Goal: Task Accomplishment & Management: Manage account settings

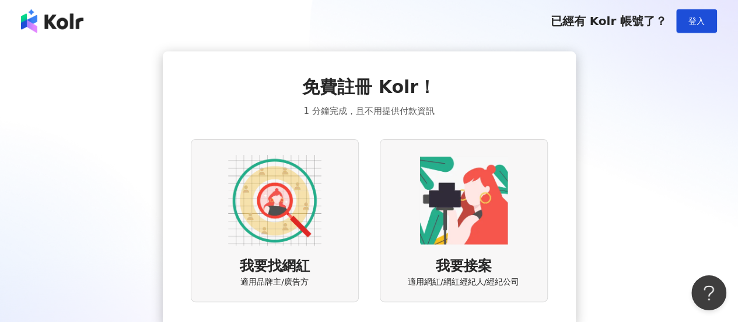
click at [4, 215] on div "免費註冊 Kolr！ 1 分鐘完成，且不用提供付款資訊 我要找網紅 適用品牌主/廣告方 我要接案 適用網紅/網紅經紀人/經紀公司" at bounding box center [369, 188] width 738 height 292
drag, startPoint x: 728, startPoint y: 85, endPoint x: 432, endPoint y: 48, distance: 298.7
click at [432, 48] on div "免費註冊 Kolr！ 1 分鐘完成，且不用提供付款資訊 我要找網紅 適用品牌主/廣告方 我要接案 適用網紅/網紅經紀人/經紀公司" at bounding box center [369, 188] width 738 height 292
click at [139, 136] on div "免費註冊 Kolr！ 1 分鐘完成，且不用提供付款資訊 我要找網紅 適用品牌主/廣告方 我要接案 適用網紅/網紅經紀人/經紀公司" at bounding box center [369, 188] width 710 height 274
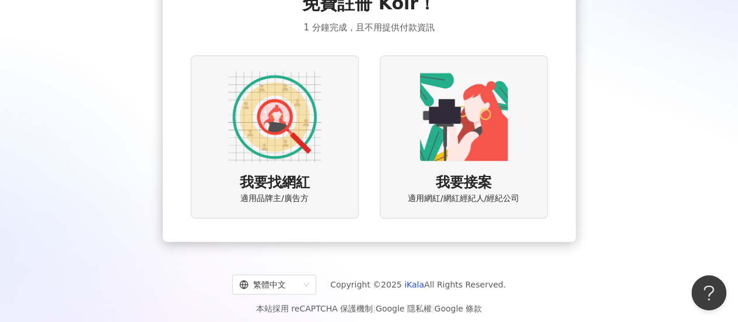
scroll to position [90, 0]
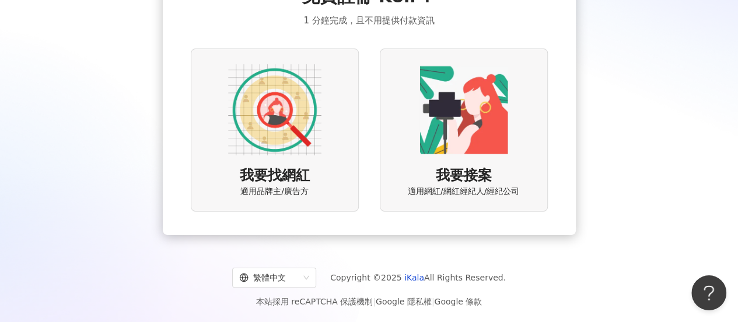
click at [643, 57] on div "免費註冊 Kolr！ 1 分鐘完成，且不用提供付款資訊 我要找網紅 適用品牌主/廣告方 我要接案 適用網紅/網紅經紀人/經紀公司" at bounding box center [369, 98] width 710 height 274
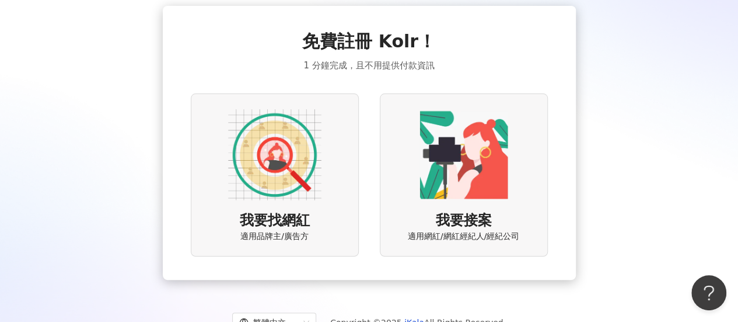
scroll to position [0, 0]
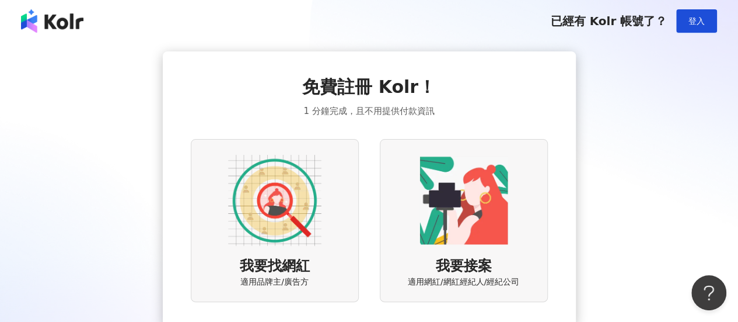
click at [697, 208] on div "免費註冊 Kolr！ 1 分鐘完成，且不用提供付款資訊 我要找網紅 適用品牌主/廣告方 我要接案 適用網紅/網紅經紀人/經紀公司" at bounding box center [369, 188] width 710 height 274
click at [696, 19] on span "登入" at bounding box center [697, 20] width 16 height 9
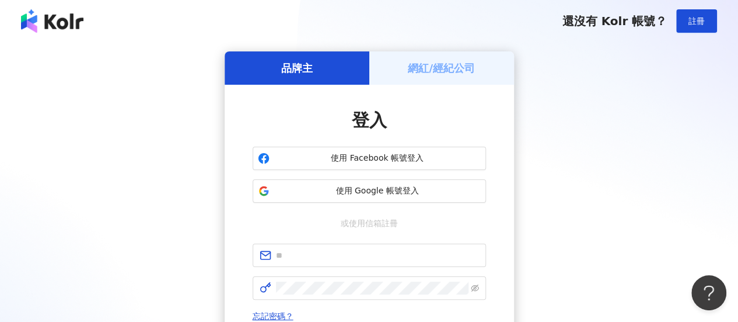
click at [465, 69] on h5 "網紅/經紀公司" at bounding box center [441, 68] width 67 height 15
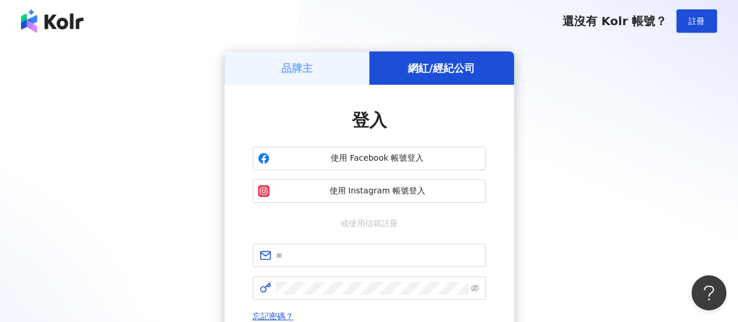
click at [301, 67] on h5 "品牌主" at bounding box center [297, 68] width 32 height 15
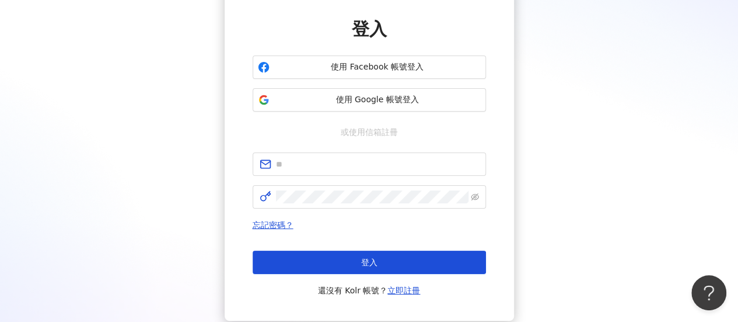
scroll to position [175, 0]
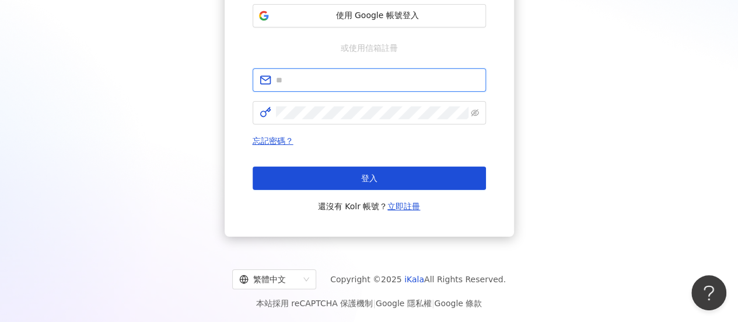
click at [389, 75] on input "text" at bounding box center [377, 80] width 203 height 13
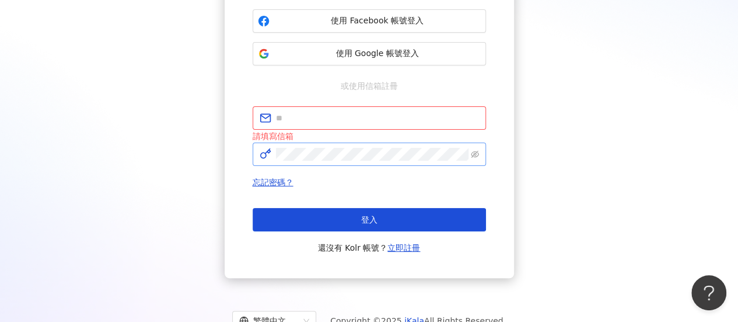
scroll to position [117, 0]
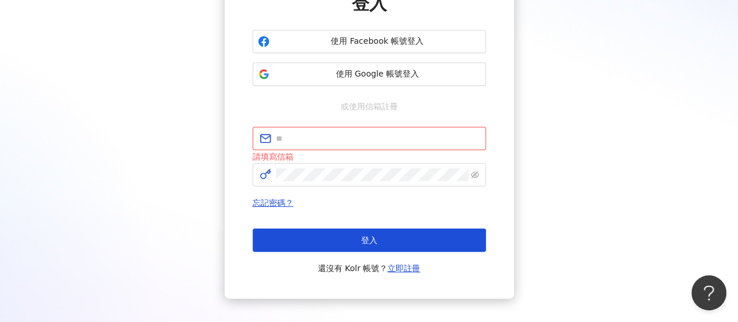
click at [308, 125] on div "登入 使用 Facebook 帳號登入 使用 Google 帳號登入 或使用信箱註冊 請填寫信箱 忘記密碼？ 登入 還沒有 Kolr 帳號？ 立即註冊" at bounding box center [369, 133] width 233 height 284
click at [307, 132] on input "text" at bounding box center [377, 138] width 203 height 13
type input "**"
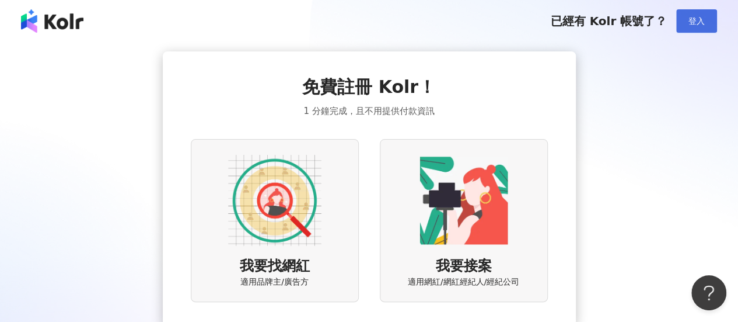
click at [696, 12] on button "登入" at bounding box center [696, 20] width 41 height 23
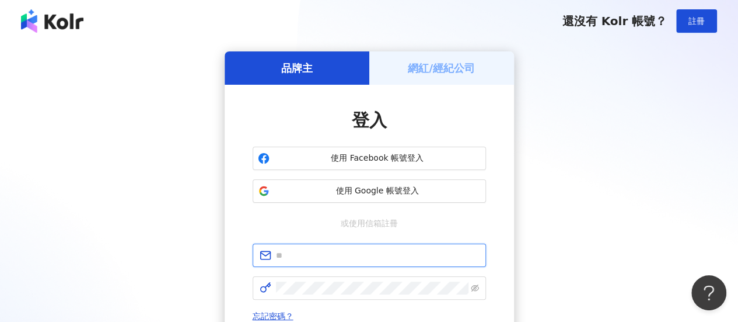
click at [377, 259] on input "text" at bounding box center [377, 255] width 203 height 13
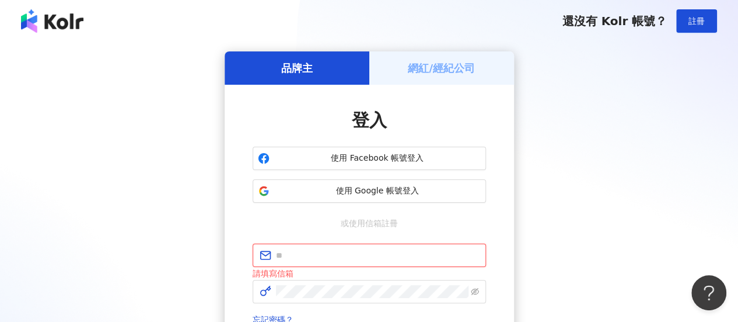
paste input "**********"
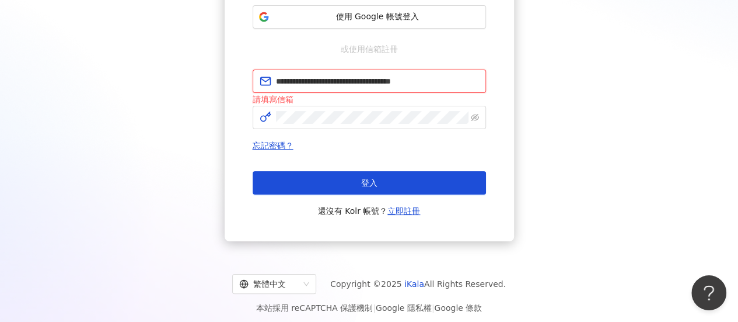
scroll to position [175, 0]
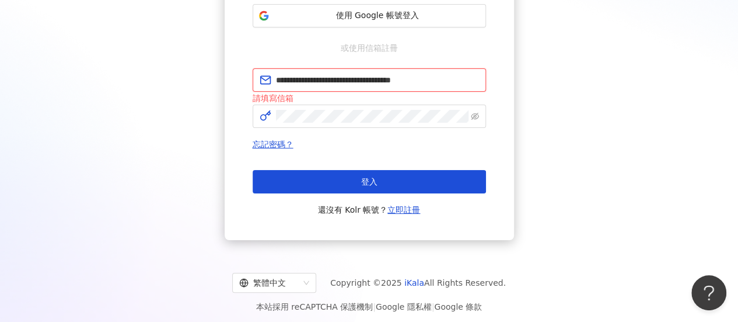
drag, startPoint x: 322, startPoint y: 81, endPoint x: 166, endPoint y: 42, distance: 160.7
click at [166, 42] on div "**********" at bounding box center [369, 58] width 710 height 364
click at [410, 75] on input "**********" at bounding box center [377, 80] width 203 height 13
type input "**********"
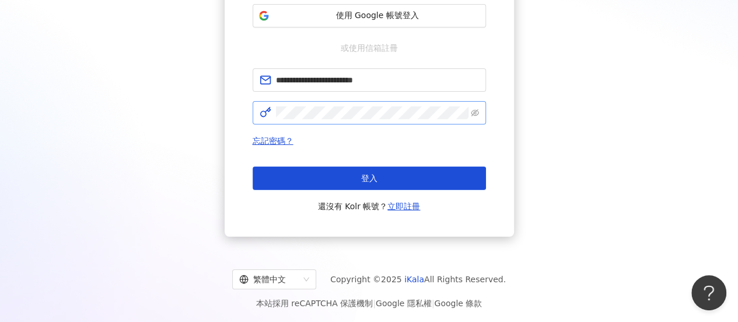
drag, startPoint x: 486, startPoint y: 110, endPoint x: 479, endPoint y: 110, distance: 7.6
click at [479, 110] on div "**********" at bounding box center [369, 73] width 289 height 327
click at [479, 111] on icon "eye-invisible" at bounding box center [475, 113] width 8 height 8
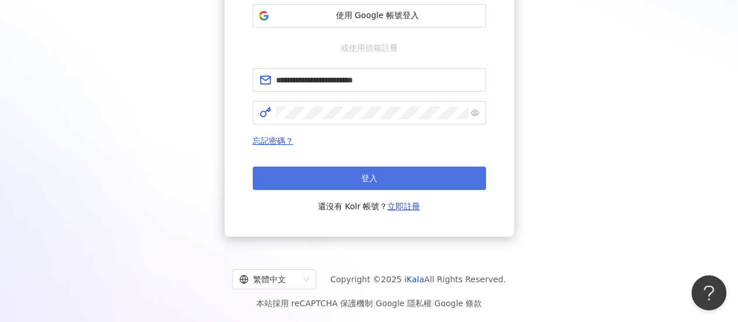
click at [424, 166] on button "登入" at bounding box center [369, 177] width 233 height 23
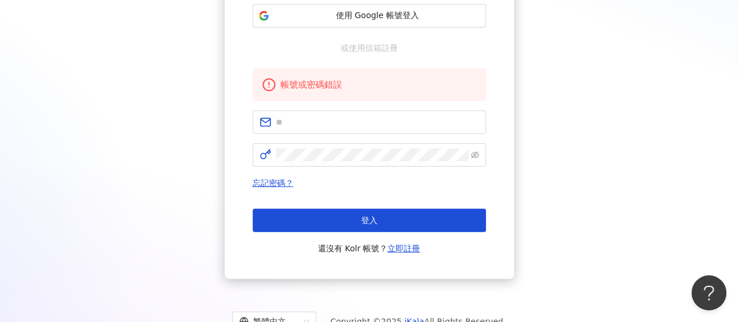
drag, startPoint x: 371, startPoint y: 128, endPoint x: 378, endPoint y: 137, distance: 11.1
click at [371, 128] on span at bounding box center [369, 121] width 233 height 23
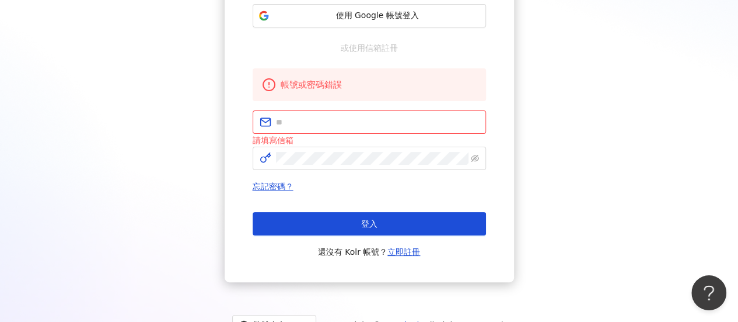
click at [362, 109] on div "帳號或密碼錯誤 請填寫信箱 忘記密碼？ 登入 還沒有 Kolr 帳號？ 立即註冊" at bounding box center [369, 163] width 233 height 190
click at [361, 121] on input "text" at bounding box center [377, 122] width 203 height 13
paste input "**********"
drag, startPoint x: 280, startPoint y: 121, endPoint x: 269, endPoint y: 120, distance: 10.5
click at [269, 120] on span "**********" at bounding box center [369, 121] width 233 height 23
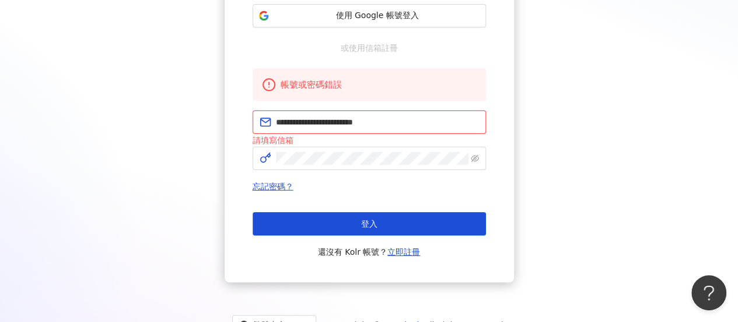
drag, startPoint x: 299, startPoint y: 123, endPoint x: 292, endPoint y: 124, distance: 7.7
click at [292, 124] on input "**********" at bounding box center [377, 122] width 203 height 13
type input "**********"
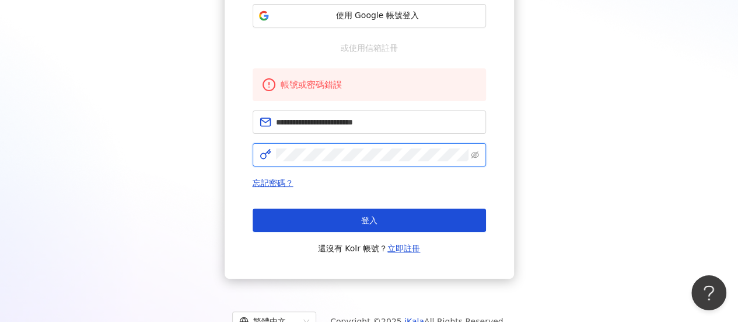
click button "登入" at bounding box center [369, 219] width 233 height 23
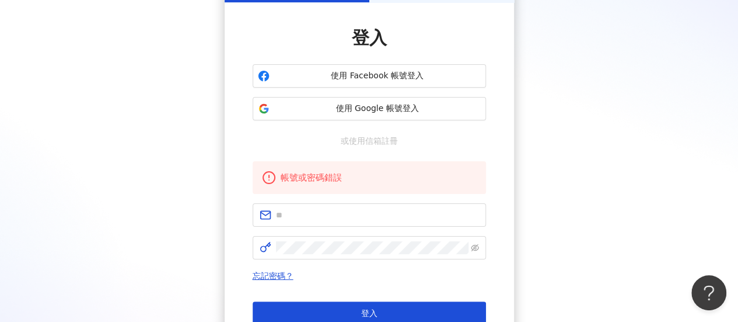
scroll to position [0, 0]
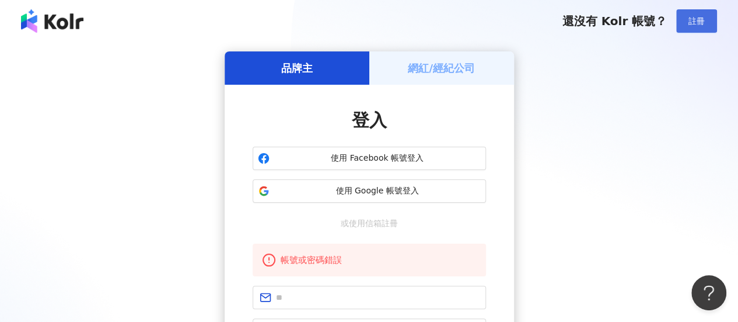
click at [701, 23] on span "註冊" at bounding box center [697, 20] width 16 height 9
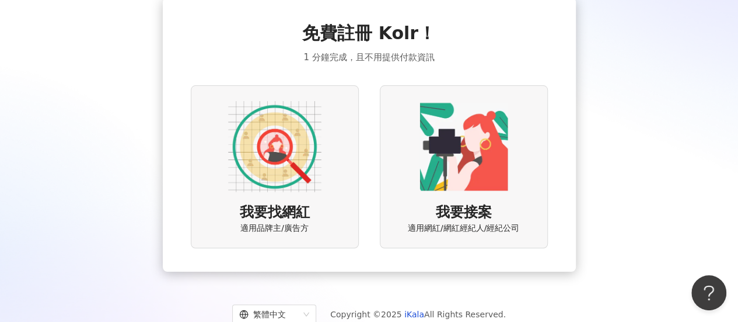
scroll to position [90, 0]
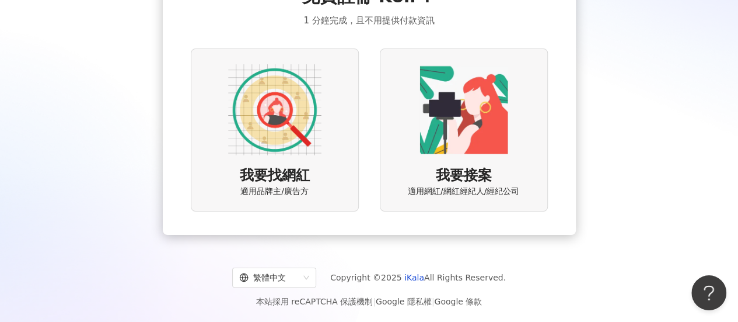
click at [261, 106] on img at bounding box center [274, 109] width 93 height 93
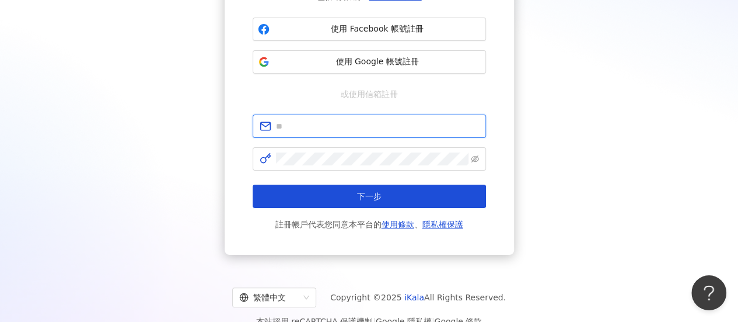
click at [340, 130] on input "text" at bounding box center [377, 126] width 203 height 13
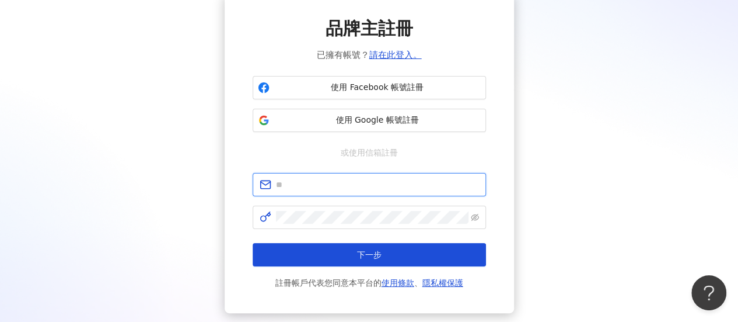
paste input "**********"
drag, startPoint x: 280, startPoint y: 186, endPoint x: 253, endPoint y: 184, distance: 26.3
click at [253, 184] on span "**********" at bounding box center [369, 184] width 233 height 23
drag, startPoint x: 299, startPoint y: 184, endPoint x: 289, endPoint y: 184, distance: 9.4
click at [289, 184] on input "**********" at bounding box center [377, 184] width 203 height 13
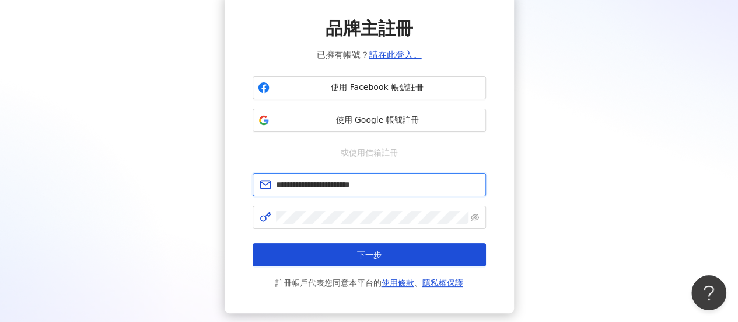
click at [288, 185] on input "**********" at bounding box center [377, 184] width 203 height 13
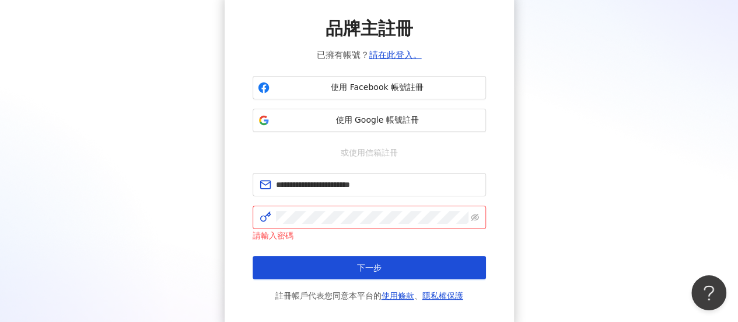
drag, startPoint x: 356, startPoint y: 125, endPoint x: 362, endPoint y: 158, distance: 32.7
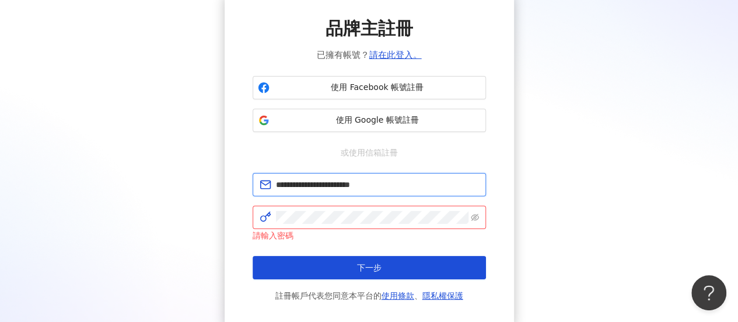
click at [290, 184] on input "**********" at bounding box center [377, 184] width 203 height 13
type input "**********"
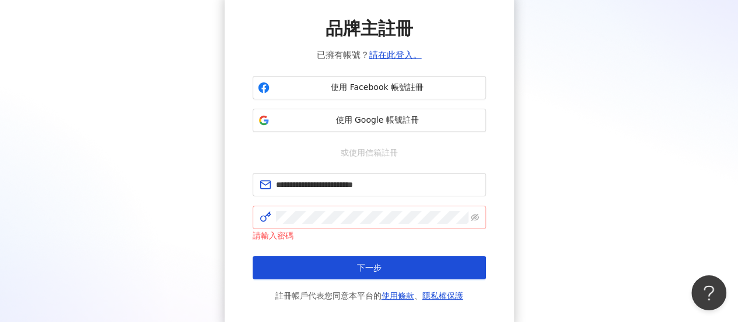
click at [406, 205] on span at bounding box center [369, 216] width 233 height 23
click at [404, 225] on span at bounding box center [369, 216] width 233 height 23
click at [253, 256] on button "下一步" at bounding box center [369, 267] width 233 height 23
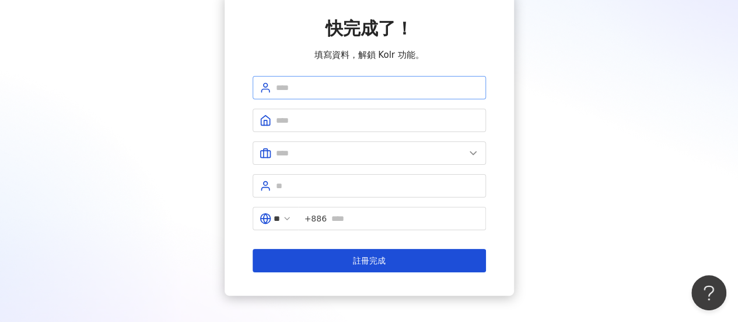
click at [373, 79] on span at bounding box center [369, 87] width 233 height 23
type input "*"
type input "**********"
click at [428, 113] on span at bounding box center [369, 120] width 233 height 23
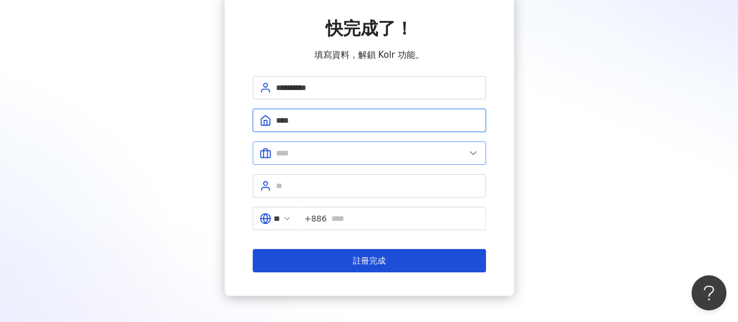
type input "****"
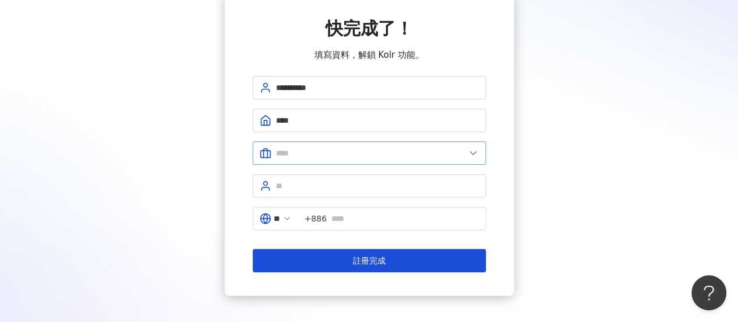
click at [468, 155] on icon at bounding box center [473, 153] width 12 height 12
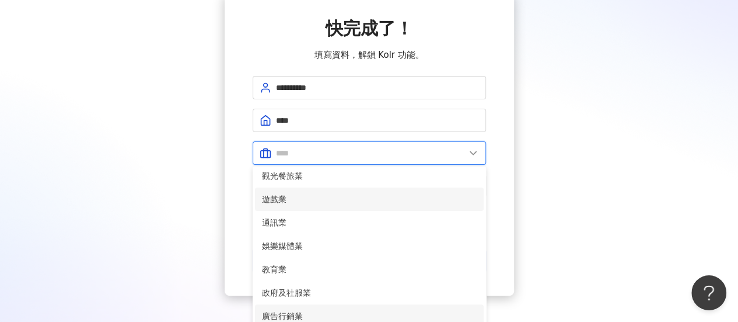
scroll to position [233, 0]
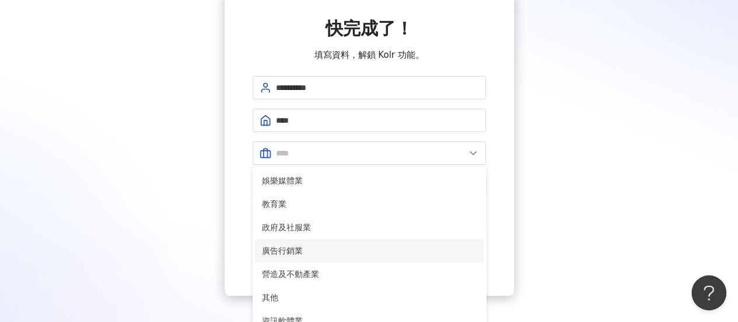
click at [306, 249] on span "廣告行銷業" at bounding box center [369, 250] width 215 height 13
type input "*****"
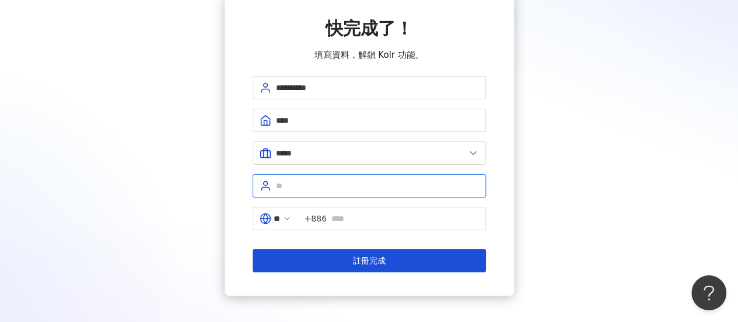
click at [320, 183] on input "text" at bounding box center [377, 185] width 203 height 13
type input "**"
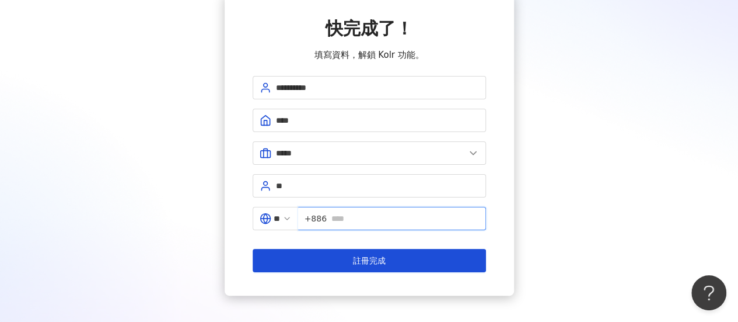
click at [424, 212] on input "text" at bounding box center [405, 218] width 148 height 13
type input "*"
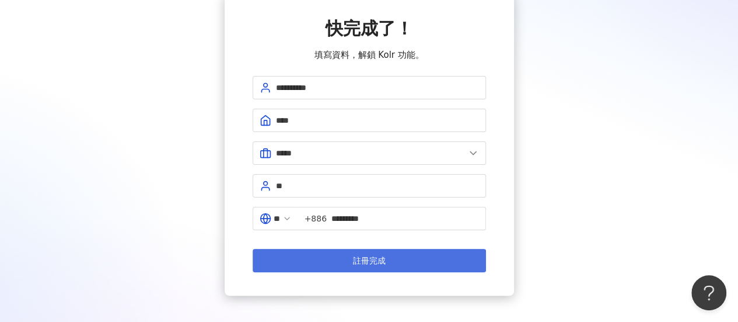
click at [423, 249] on button "註冊完成" at bounding box center [369, 260] width 233 height 23
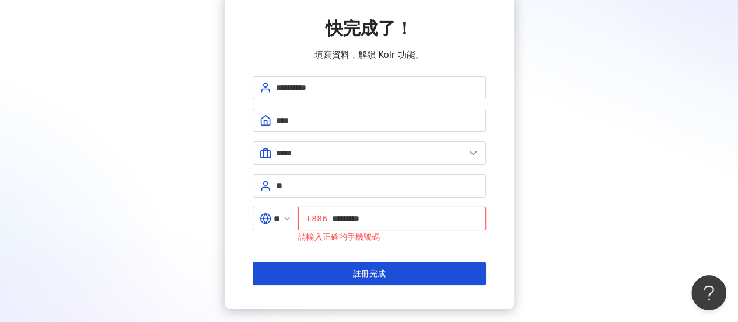
click at [339, 218] on input "*********" at bounding box center [405, 218] width 147 height 13
type input "**********"
click at [397, 254] on form "**********" at bounding box center [369, 180] width 233 height 209
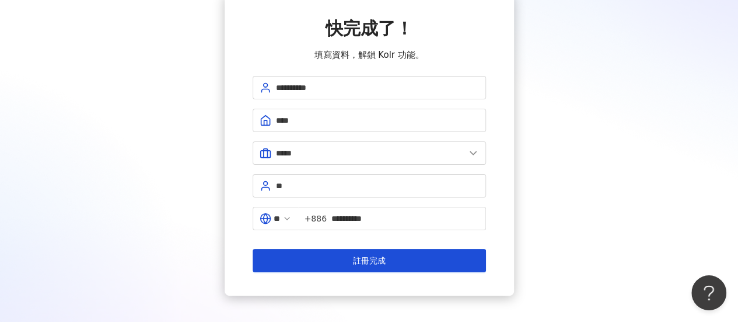
click at [388, 241] on form "**********" at bounding box center [369, 174] width 233 height 196
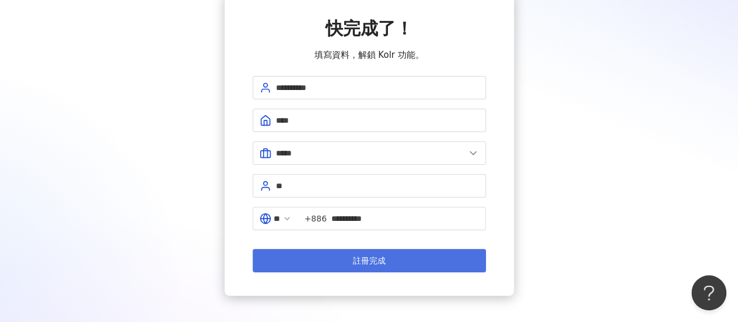
click at [388, 254] on button "註冊完成" at bounding box center [369, 260] width 233 height 23
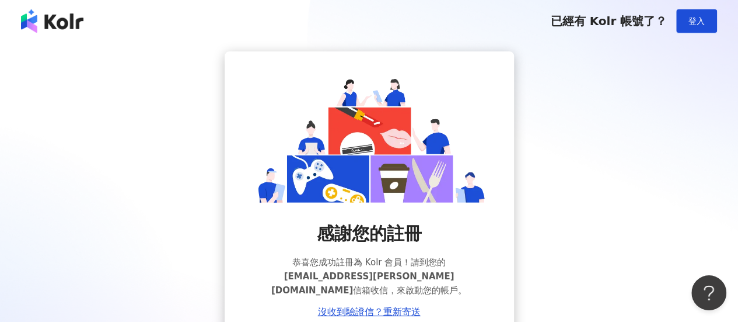
scroll to position [92, 0]
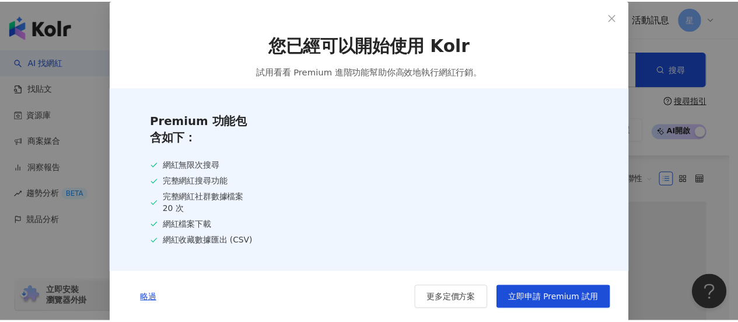
scroll to position [4, 0]
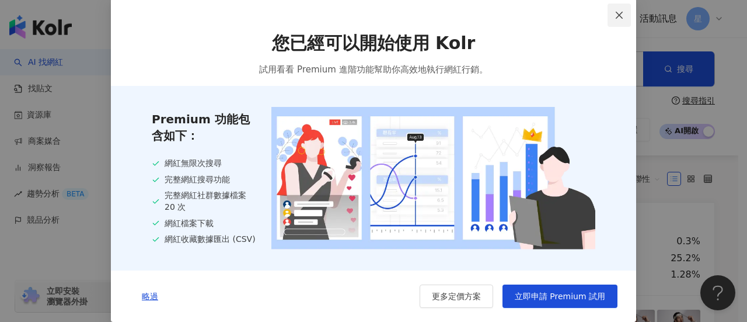
click at [616, 13] on icon "close" at bounding box center [619, 14] width 7 height 7
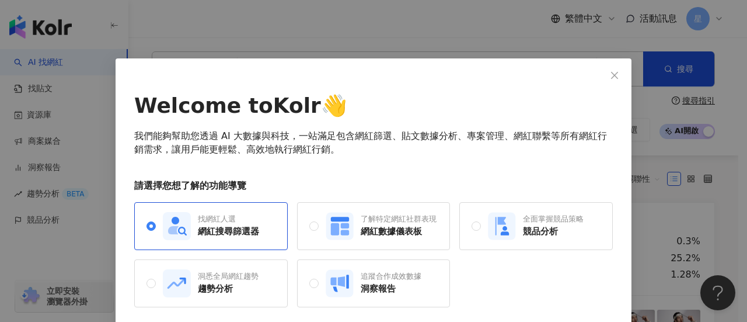
click at [690, 25] on div "Welcome to Kolr 👋 我們能夠幫助您透過 AI 大數據與科技，一站滿足包含網紅篩選、貼文數據分析、專案管理、網紅聯繫等所有網紅行銷需求，讓用戶能…" at bounding box center [373, 161] width 747 height 322
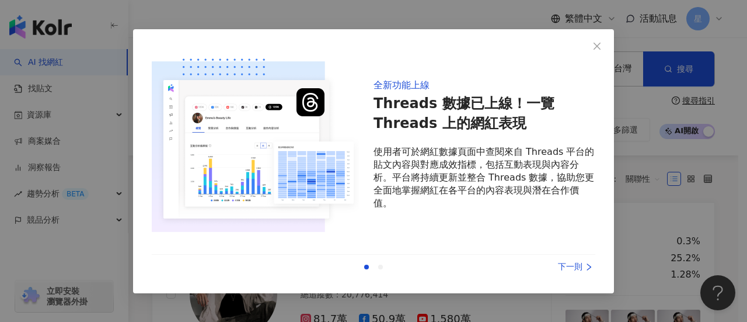
click at [685, 27] on div "全新功能上線 Threads 數據已上線！一覽 Threads 上的網紅表現 使用者可於網紅數據頁面中查閱來自 Threads 平台的貼文內容與對應成效指標，…" at bounding box center [373, 161] width 747 height 322
click at [598, 48] on icon "close" at bounding box center [596, 45] width 9 height 9
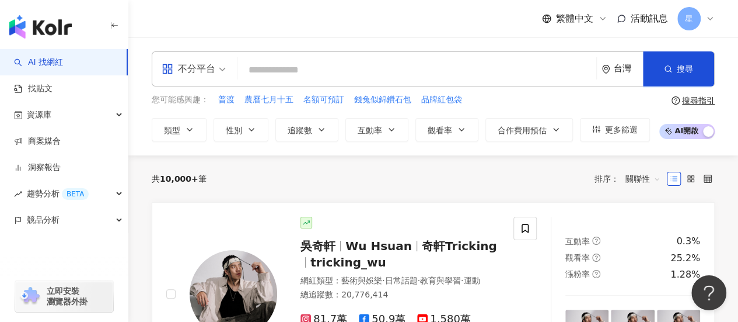
click at [706, 12] on div "星" at bounding box center [696, 18] width 37 height 23
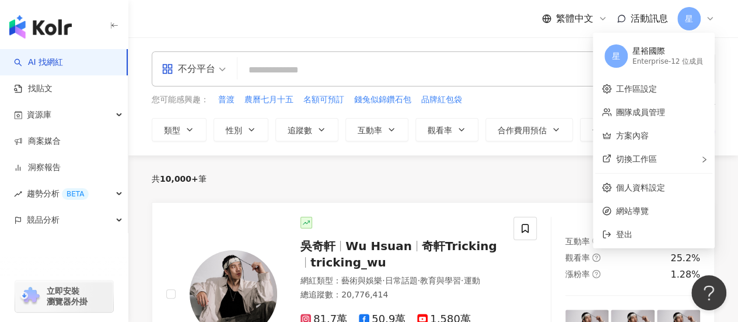
click at [672, 65] on div "Enterprise - 12 位成員" at bounding box center [668, 62] width 71 height 10
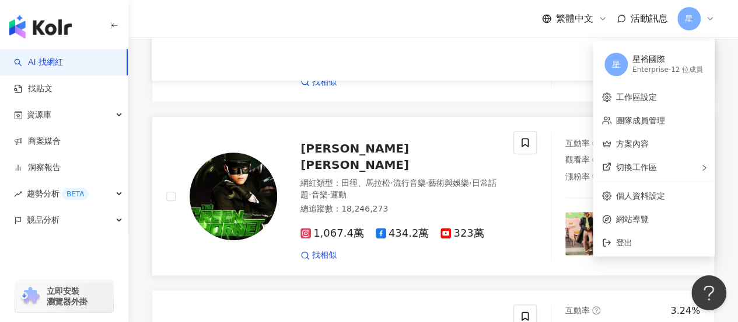
scroll to position [288, 0]
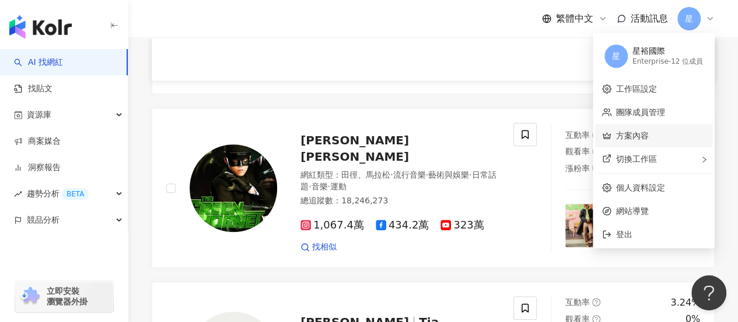
click at [649, 132] on link "方案內容" at bounding box center [632, 135] width 33 height 9
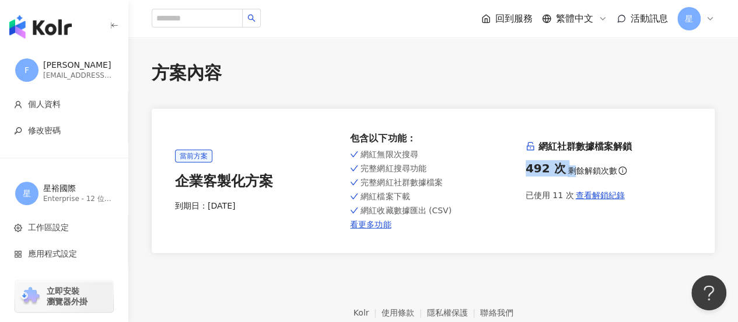
drag, startPoint x: 525, startPoint y: 169, endPoint x: 572, endPoint y: 173, distance: 47.4
click at [572, 173] on div "當前方案 企業客製化方案 到期日： [DATE] 包含以下功能 ： 網紅無限次搜尋 完整網紅搜尋功能 完整網紅社群數據檔案 網紅檔案下載 網紅收藏數據匯出 (…" at bounding box center [433, 180] width 517 height 97
click at [516, 176] on div "網紅無限次搜尋 完整網紅搜尋功能 完整網紅社群數據檔案 網紅檔案下載 網紅收藏數據匯出 (CSV) 看更多功能" at bounding box center [433, 188] width 166 height 82
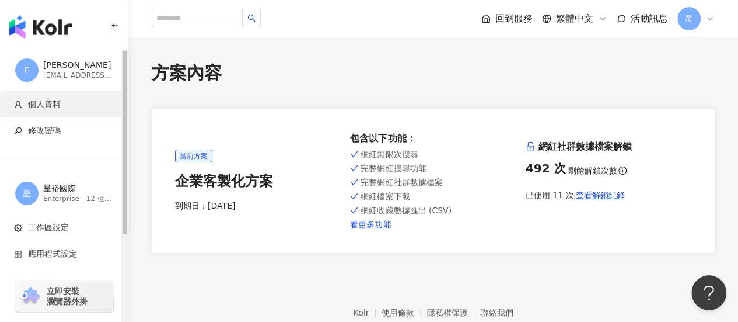
click at [41, 102] on span "個人資料" at bounding box center [44, 105] width 33 height 12
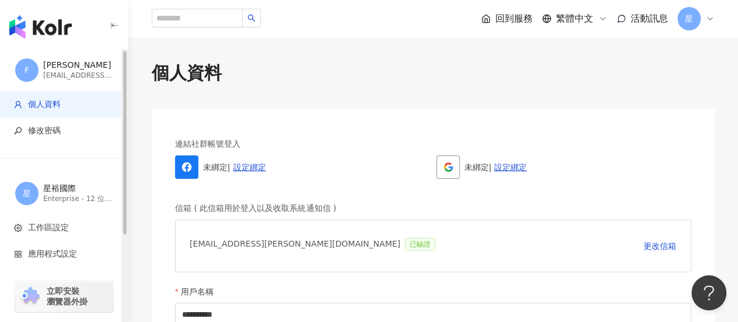
click at [46, 60] on div "[PERSON_NAME]" at bounding box center [78, 66] width 70 height 12
click at [43, 16] on img "button" at bounding box center [40, 26] width 62 height 23
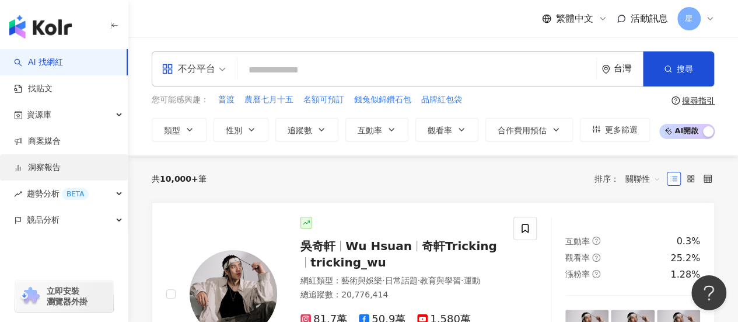
click at [30, 165] on link "洞察報告" at bounding box center [37, 168] width 47 height 12
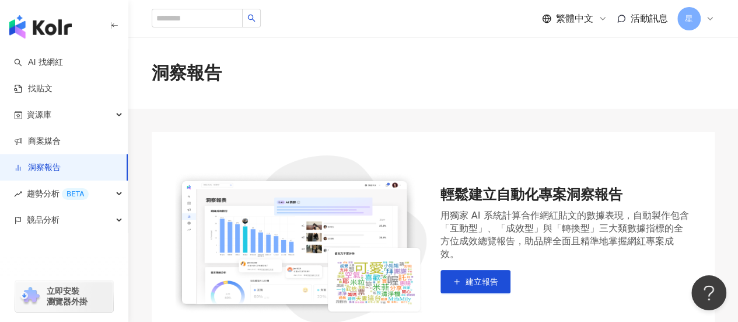
scroll to position [175, 0]
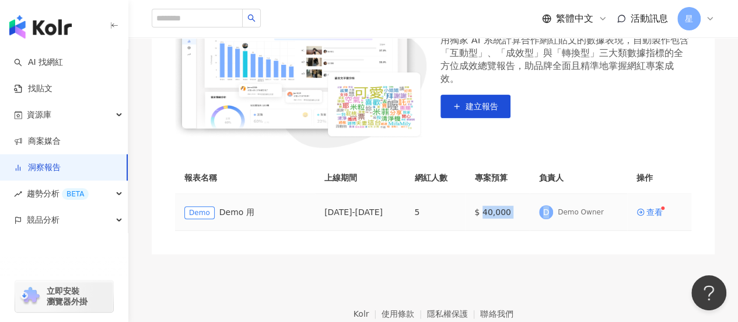
drag, startPoint x: 497, startPoint y: 212, endPoint x: 563, endPoint y: 215, distance: 65.5
click at [563, 215] on tr "Demo Demo 用 [DATE] - [DATE] 5 $ 40,000 D Demo Owner 查看" at bounding box center [433, 212] width 517 height 37
click at [566, 249] on div "輕鬆建立自動化專案洞察報告 用獨家 AI 系統計算合作網紅貼文的數據表現，自動製作包含「互動型」、「成效型」與「轉換型」三大類數據指標的全方位成效總覽報告，助…" at bounding box center [433, 105] width 563 height 297
click at [661, 211] on div "查看" at bounding box center [655, 212] width 16 height 8
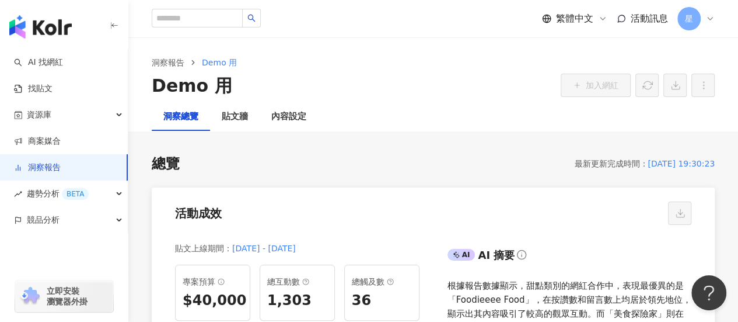
scroll to position [175, 0]
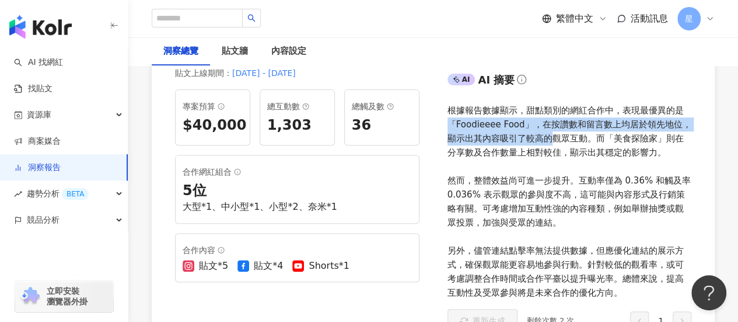
drag, startPoint x: 532, startPoint y: 134, endPoint x: 553, endPoint y: 136, distance: 21.1
click at [553, 136] on div "根據報告數據顯示，甜點類別的網紅合作中，表現最優異的是「Foodieeee Food」，在按讚數和留言數上均居於領先地位，顯示出其內容吸引了較高的觀眾互動。而…" at bounding box center [570, 201] width 245 height 196
click at [512, 204] on div "根據報告數據顯示，甜點類別的網紅合作中，表現最優異的是「Foodieeee Food」，在按讚數和留言數上均居於領先地位，顯示出其內容吸引了較高的觀眾互動。而…" at bounding box center [570, 201] width 245 height 196
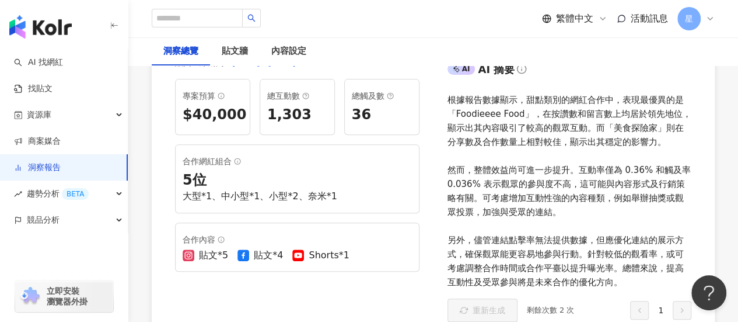
scroll to position [117, 0]
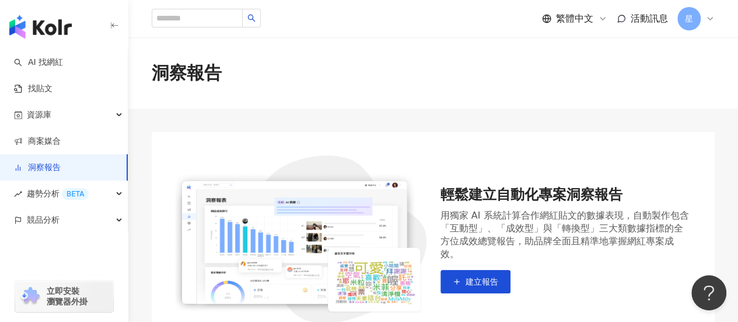
click at [61, 163] on link "洞察報告" at bounding box center [37, 168] width 47 height 12
click at [103, 194] on div "趨勢分析 BETA" at bounding box center [64, 193] width 128 height 26
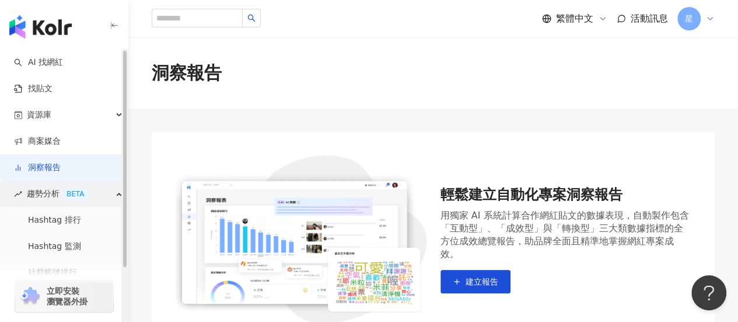
click at [103, 194] on div "趨勢分析 BETA" at bounding box center [64, 193] width 128 height 26
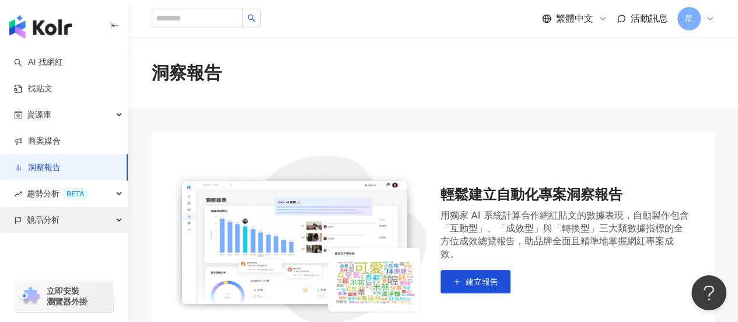
click at [104, 219] on div "競品分析" at bounding box center [64, 220] width 128 height 26
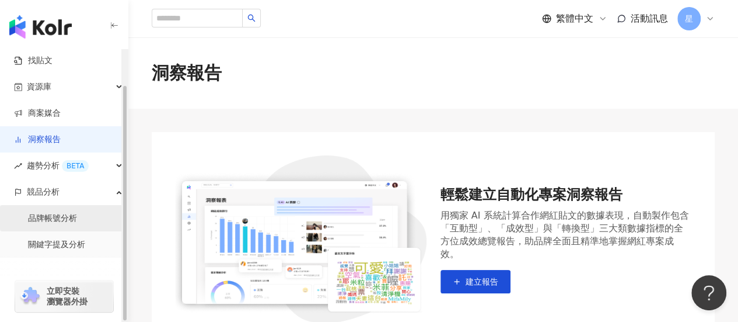
scroll to position [41, 0]
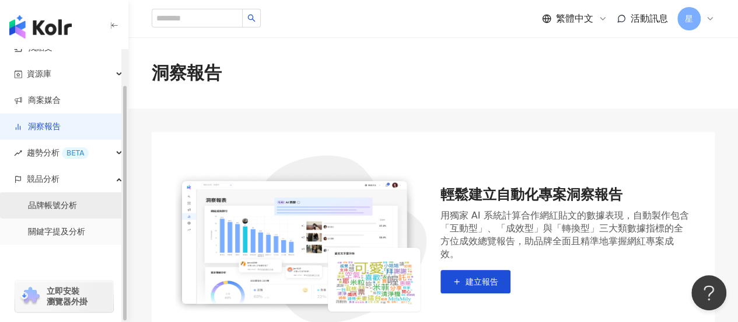
click at [77, 200] on link "品牌帳號分析" at bounding box center [52, 206] width 49 height 12
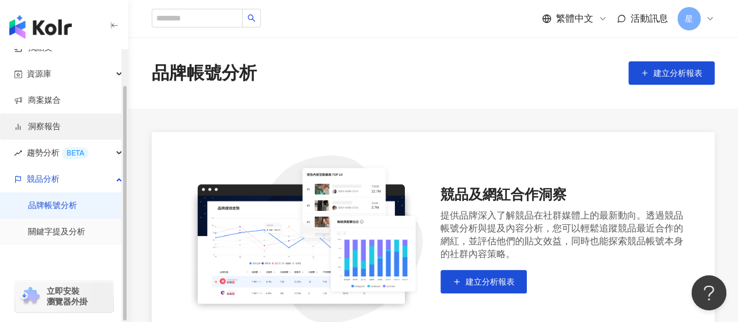
click at [61, 121] on link "洞察報告" at bounding box center [37, 127] width 47 height 12
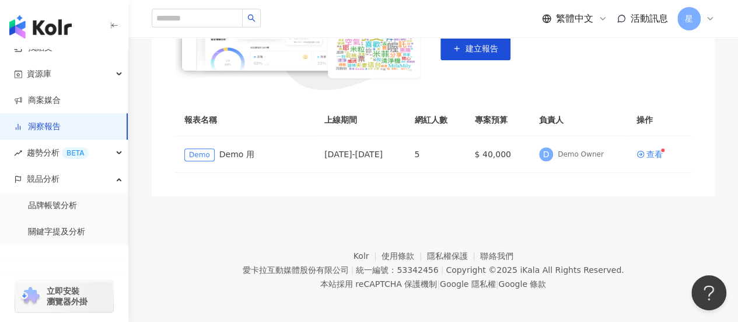
scroll to position [233, 0]
click at [655, 152] on div "查看" at bounding box center [655, 153] width 16 height 8
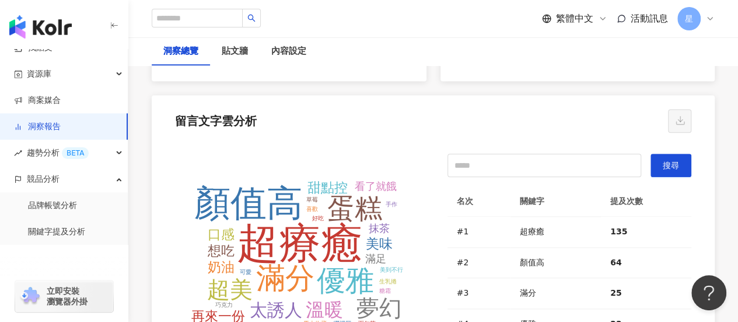
scroll to position [2568, 0]
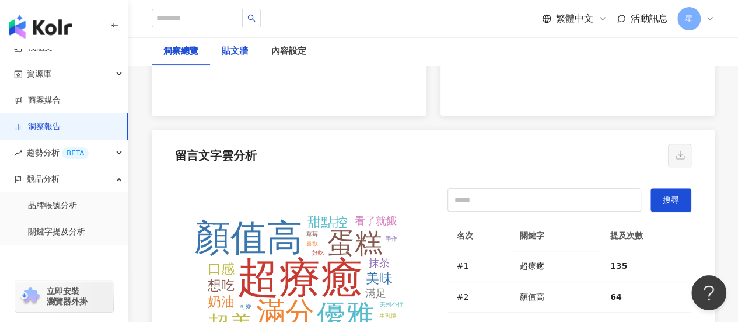
click at [237, 52] on div "貼文牆" at bounding box center [235, 51] width 26 height 14
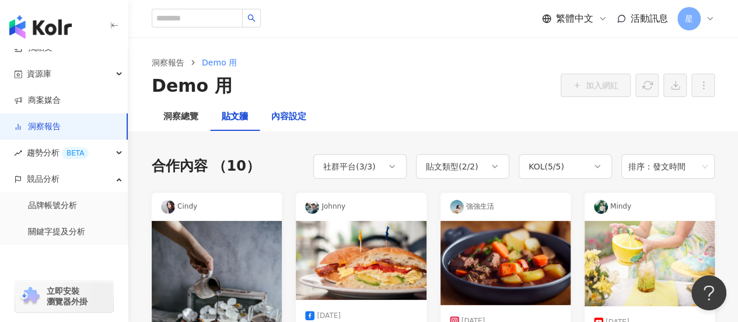
click at [280, 118] on div "內容設定" at bounding box center [288, 117] width 35 height 14
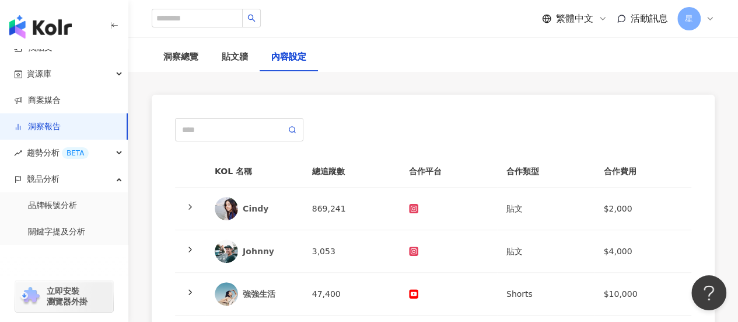
scroll to position [58, 0]
click at [183, 57] on div "洞察總覽" at bounding box center [180, 58] width 35 height 14
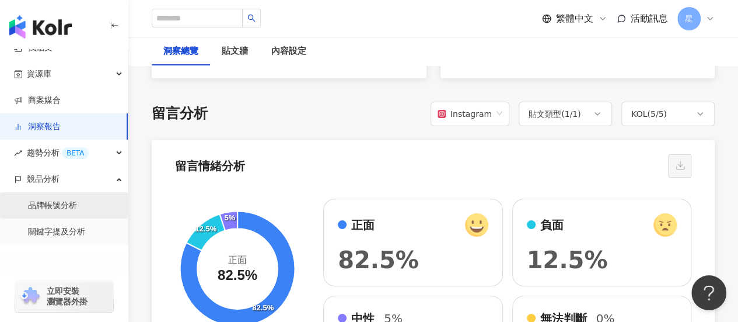
scroll to position [2276, 0]
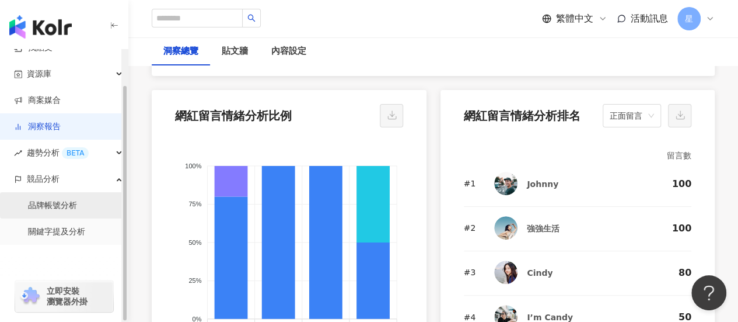
click at [62, 210] on link "品牌帳號分析" at bounding box center [52, 206] width 49 height 12
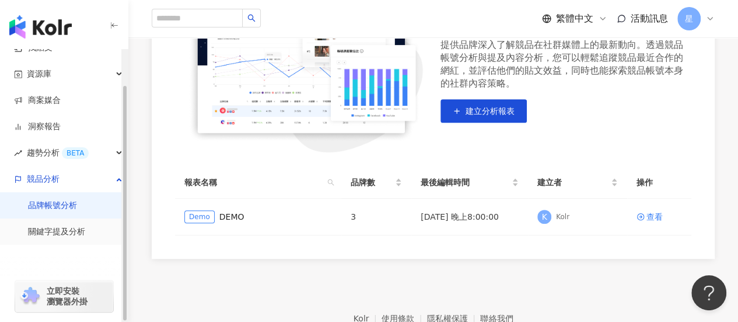
scroll to position [233, 0]
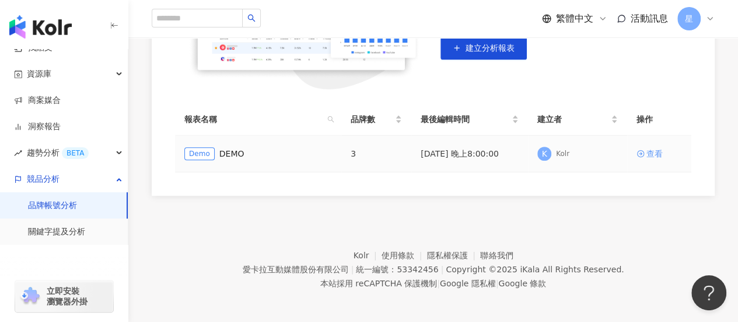
click at [654, 148] on div "查看" at bounding box center [655, 153] width 16 height 13
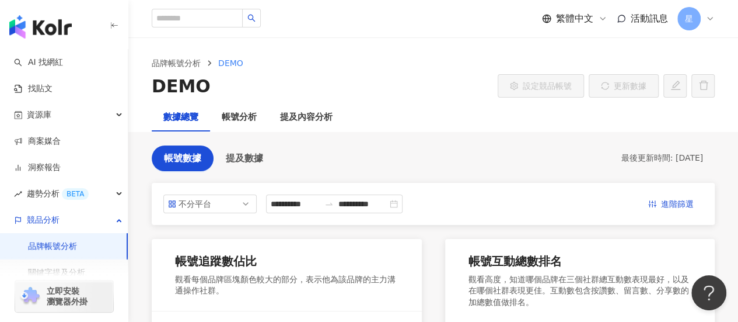
scroll to position [292, 0]
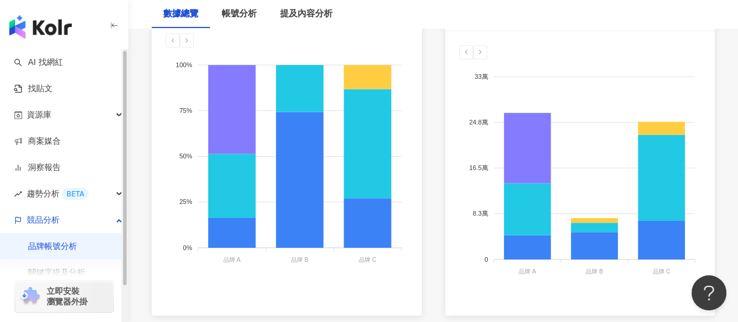
click at [58, 30] on img "button" at bounding box center [40, 26] width 62 height 23
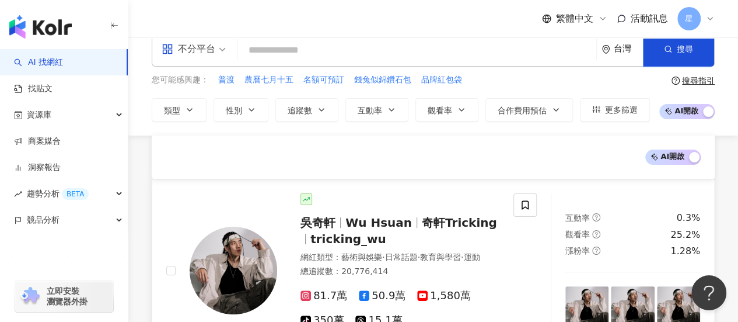
scroll to position [230, 0]
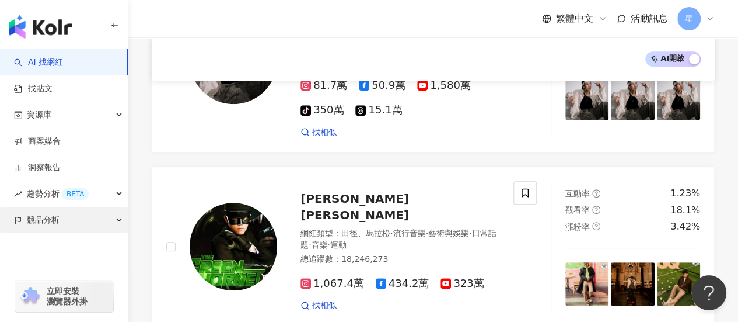
click at [65, 211] on div "競品分析" at bounding box center [64, 220] width 128 height 26
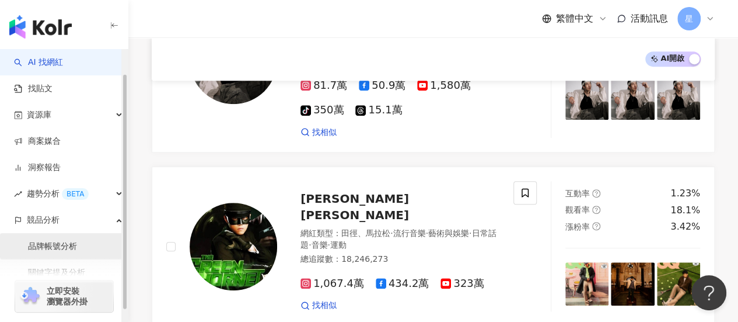
scroll to position [41, 0]
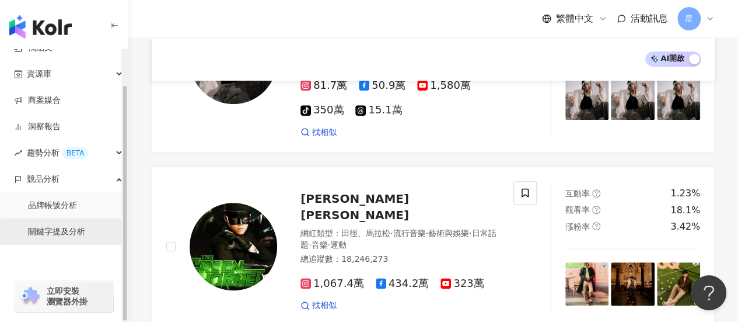
click at [78, 234] on link "關鍵字提及分析" at bounding box center [56, 232] width 57 height 12
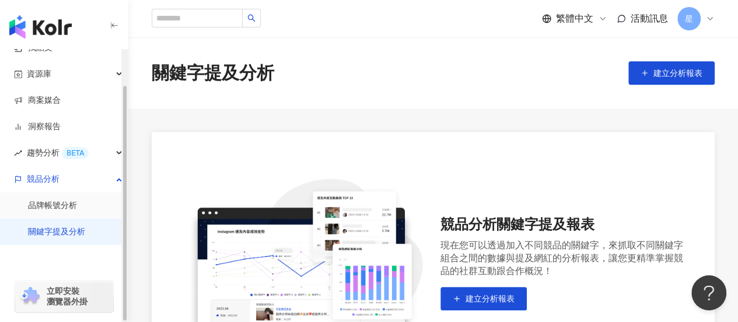
scroll to position [259, 0]
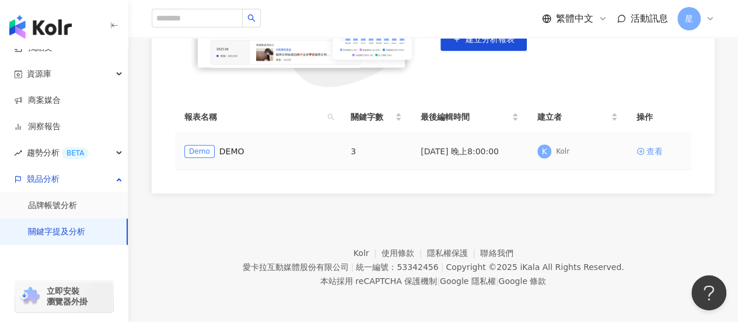
click at [659, 145] on div "查看" at bounding box center [655, 151] width 16 height 13
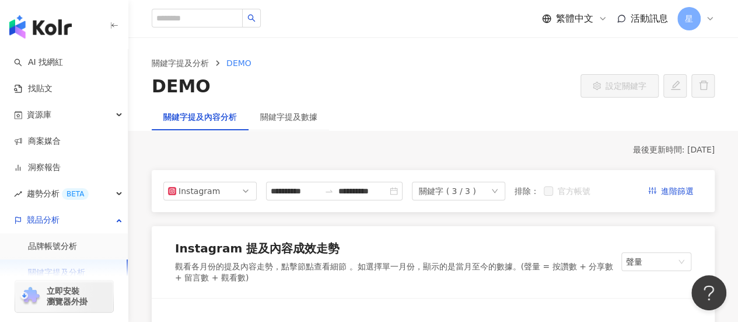
click at [295, 124] on div "關鍵字提及數據" at bounding box center [289, 116] width 81 height 27
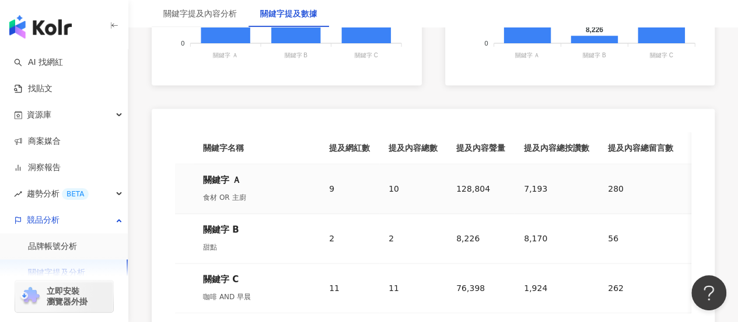
scroll to position [500, 0]
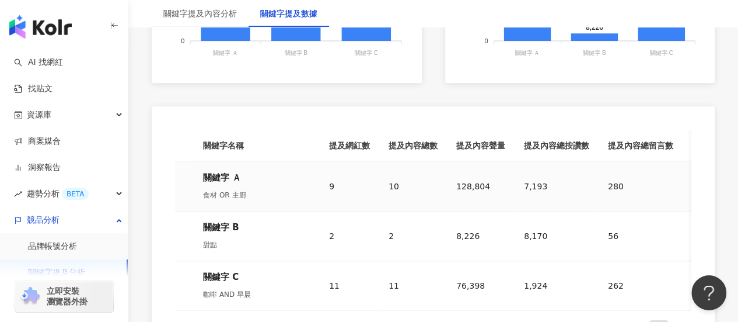
click at [219, 184] on div "關鍵字 Ａ 食材 OR 主廚" at bounding box center [256, 186] width 107 height 30
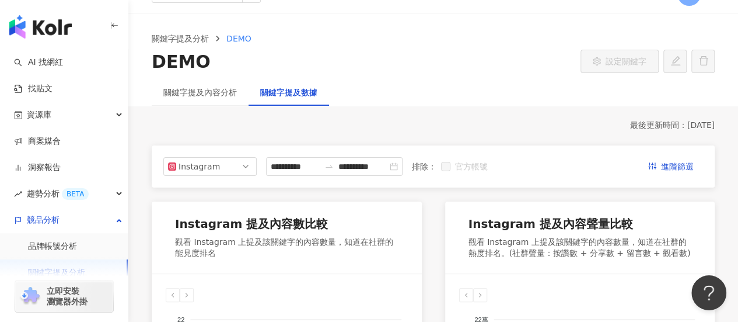
scroll to position [0, 0]
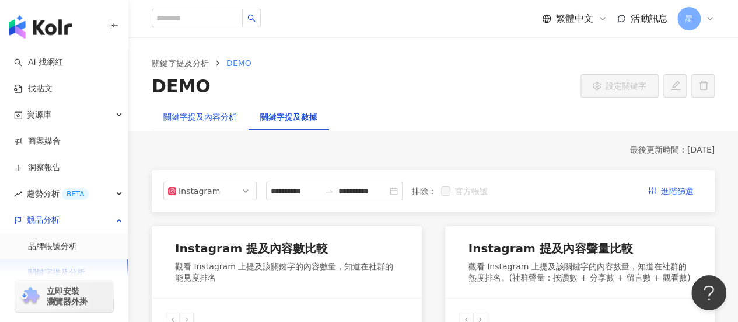
click at [177, 114] on div "關鍵字提及內容分析" at bounding box center [200, 116] width 74 height 13
click at [186, 110] on div "關鍵字提及內容分析" at bounding box center [200, 116] width 74 height 13
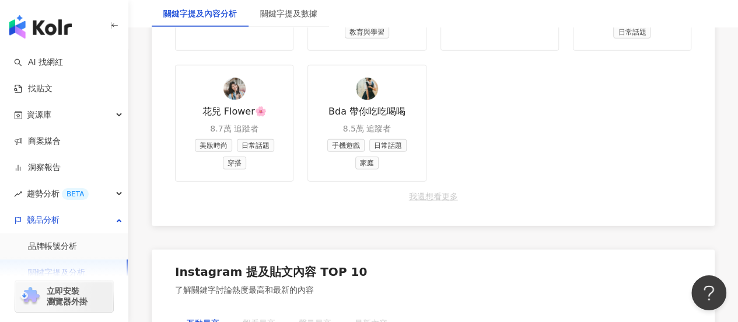
scroll to position [1809, 0]
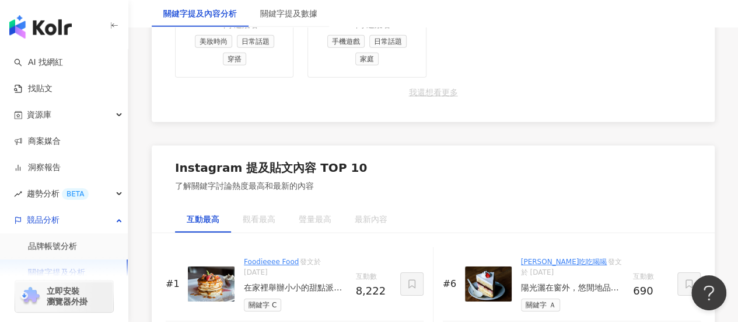
click at [261, 212] on div "觀看最高" at bounding box center [259, 218] width 33 height 13
click at [261, 205] on div "觀看最高" at bounding box center [259, 218] width 56 height 27
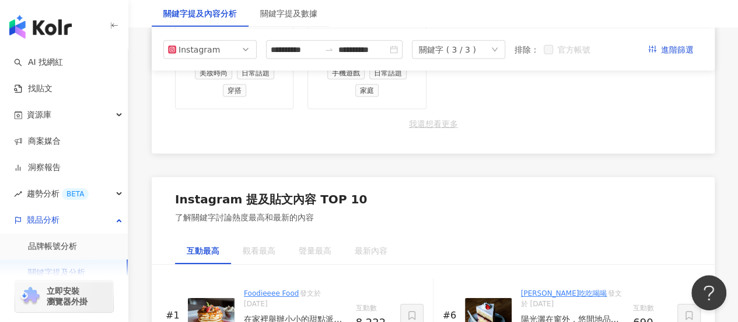
scroll to position [1751, 0]
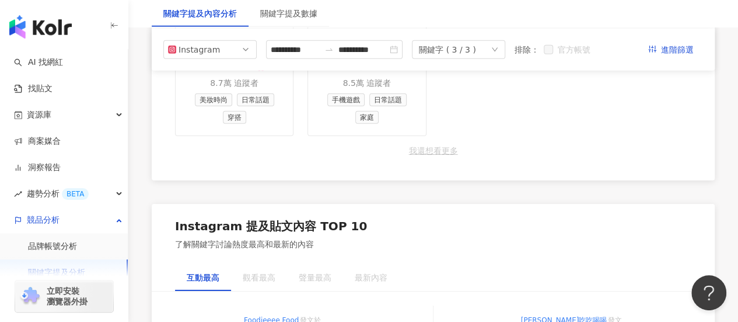
click at [270, 264] on div "觀看最高" at bounding box center [259, 277] width 56 height 27
click at [375, 271] on div "最新內容" at bounding box center [371, 277] width 33 height 13
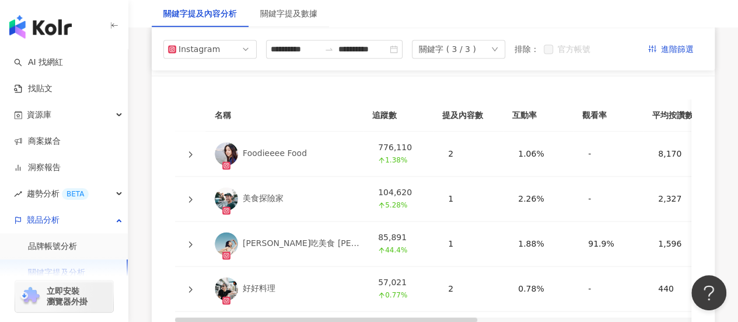
scroll to position [2758, 0]
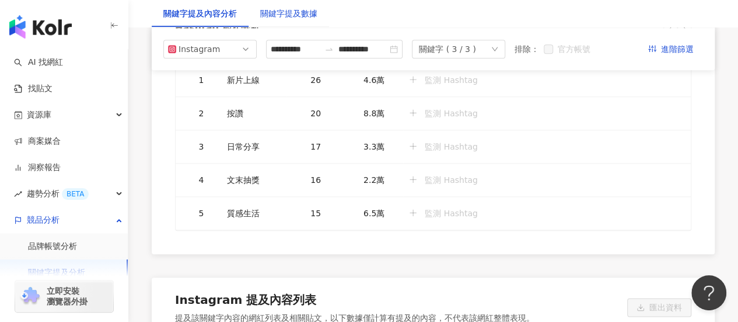
click at [303, 12] on div "關鍵字提及數據" at bounding box center [288, 13] width 57 height 13
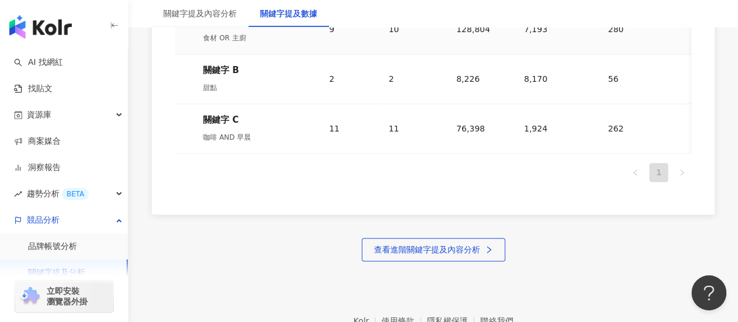
scroll to position [733, 0]
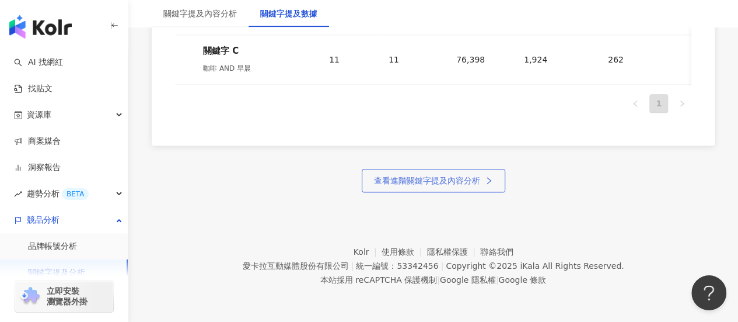
click at [400, 183] on span "查看進階關鍵字提及內容分析" at bounding box center [427, 180] width 106 height 9
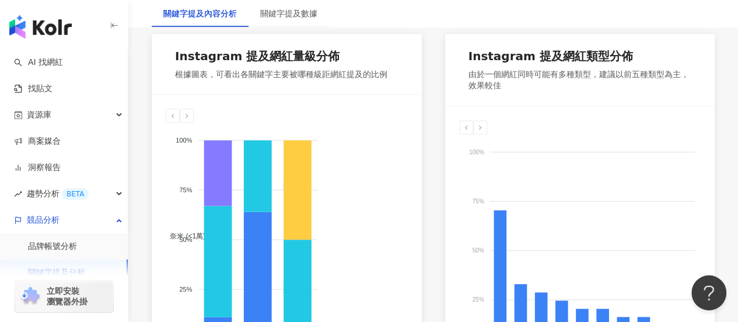
scroll to position [759, 0]
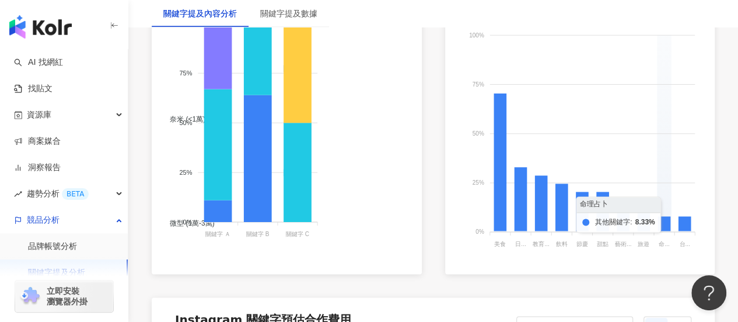
click at [672, 65] on foreignobject at bounding box center [580, 134] width 242 height 233
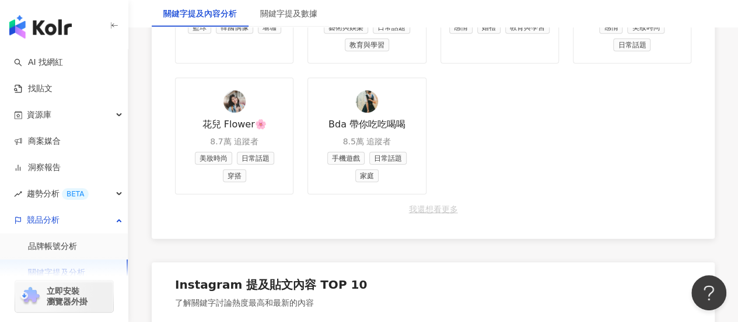
scroll to position [1751, 0]
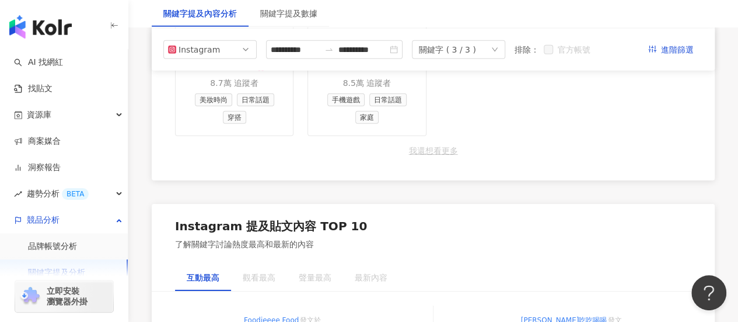
click at [268, 264] on div "觀看最高" at bounding box center [259, 277] width 56 height 27
click at [505, 48] on div "關鍵字 ( 3 / 3 )" at bounding box center [458, 49] width 93 height 19
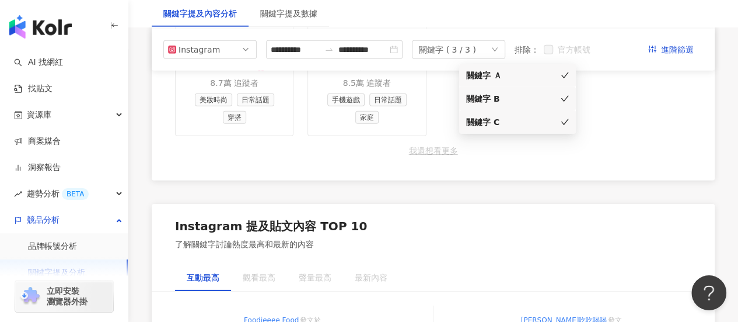
click at [498, 49] on icon "down" at bounding box center [494, 49] width 7 height 7
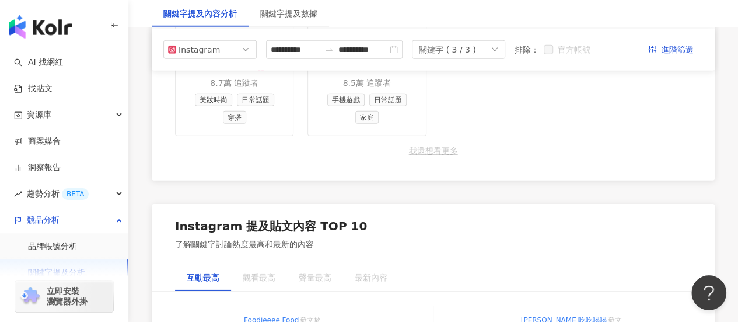
click at [600, 264] on div "互動最高 觀看最高 聲量最高 最新內容" at bounding box center [433, 277] width 563 height 27
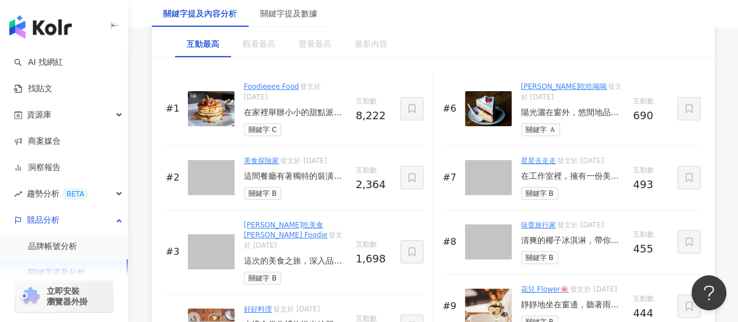
scroll to position [2101, 0]
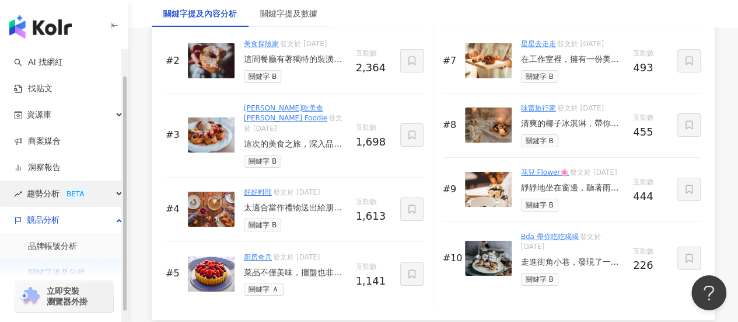
scroll to position [41, 0]
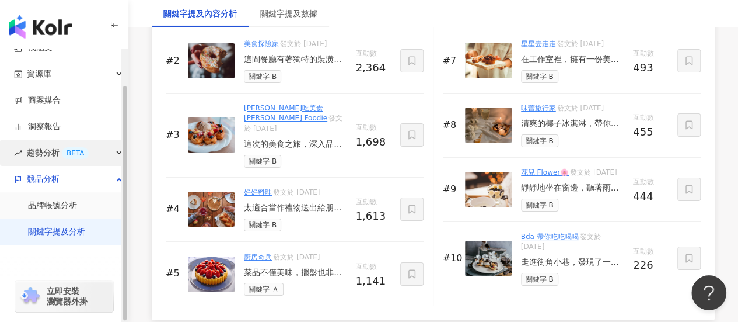
click at [104, 149] on div "趨勢分析 BETA" at bounding box center [64, 152] width 128 height 26
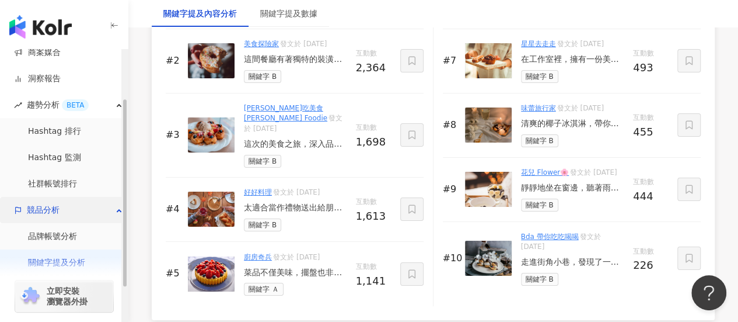
scroll to position [99, 0]
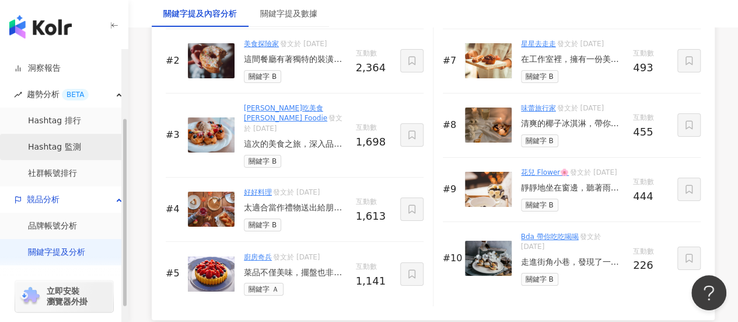
click at [81, 144] on link "Hashtag 監測" at bounding box center [54, 147] width 53 height 12
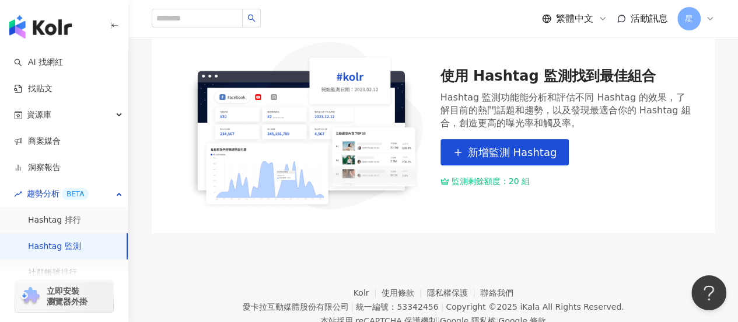
scroll to position [153, 0]
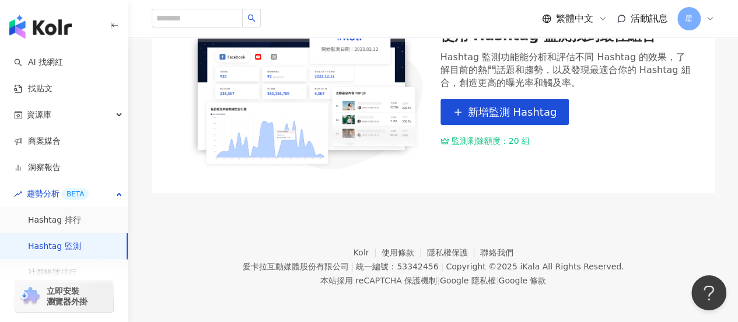
click at [651, 158] on div "使用 Hashtag 監測找到最佳組合 Hashtag 監測功能能分析和評估不同 Hashtag 的效果，了解目前的熱門話題和趨勢，以及發現最適合你的 Has…" at bounding box center [433, 85] width 517 height 167
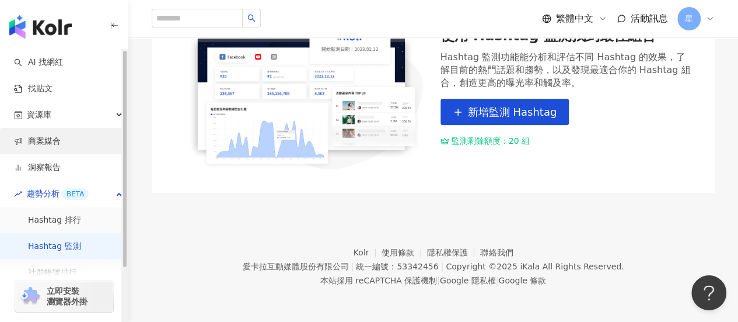
click at [61, 137] on link "商案媒合" at bounding box center [37, 141] width 47 height 12
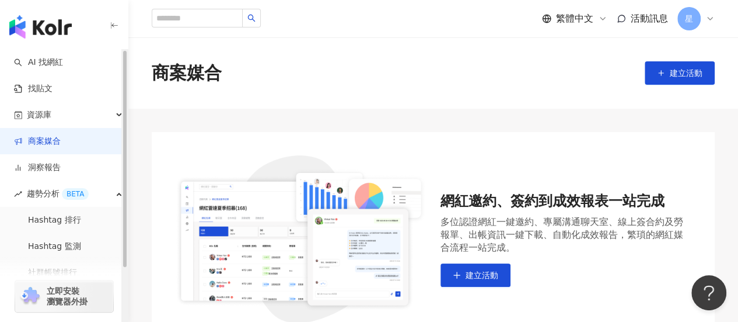
click at [61, 136] on link "商案媒合" at bounding box center [37, 141] width 47 height 12
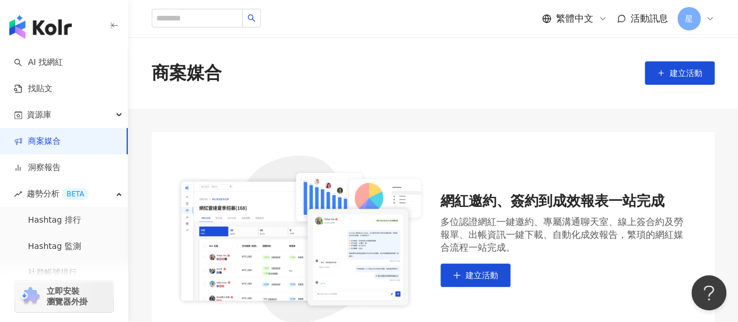
scroll to position [153, 0]
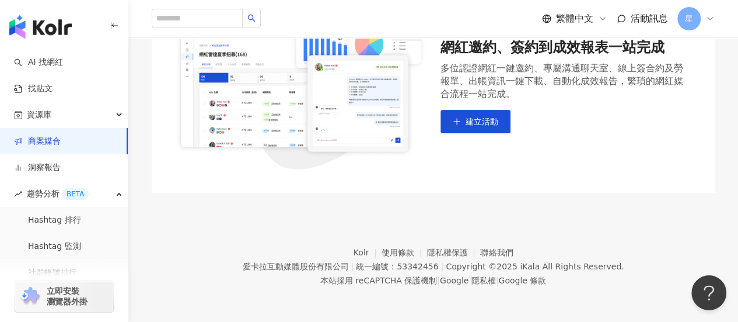
click at [160, 90] on div "網紅邀約、簽約到成效報表一站完成 多位認證網紅一鍵邀約、專屬溝通聊天室、線上簽合約及勞報單、出帳資訊一鍵下載、自動化成效報告，繁瑣的網紅媒合流程一站完成。 建…" at bounding box center [433, 85] width 563 height 214
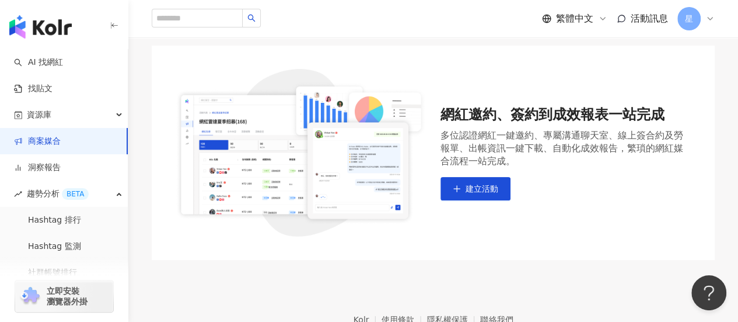
scroll to position [0, 0]
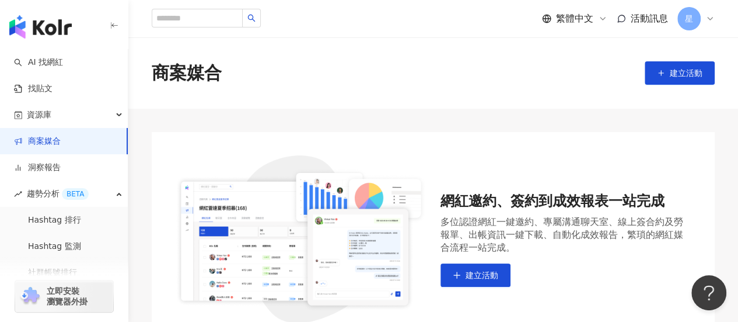
click at [135, 142] on div "網紅邀約、簽約到成效報表一站完成 多位認證網紅一鍵邀約、專屬溝通聊天室、線上簽合約及勞報單、出帳資訊一鍵下載、自動化成效報告，繁瑣的網紅媒合流程一站完成。 建…" at bounding box center [433, 239] width 610 height 214
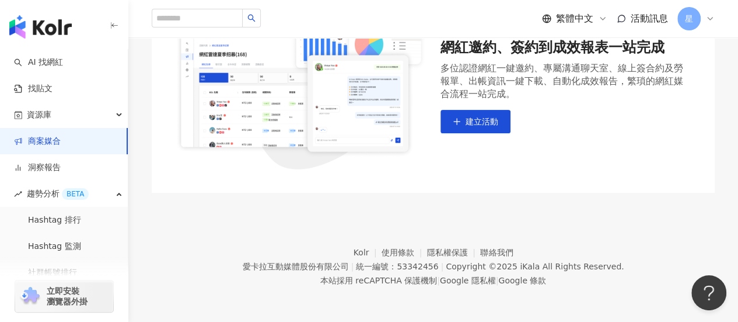
scroll to position [54, 0]
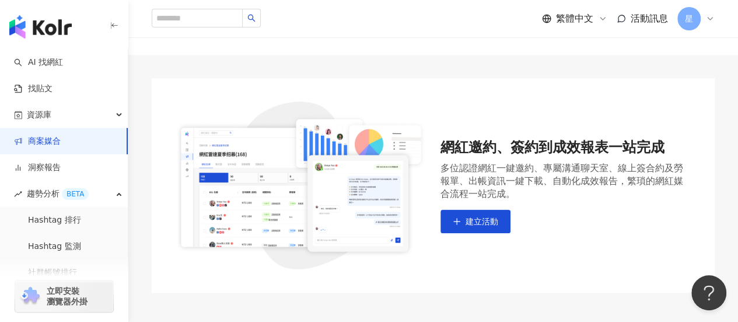
click at [666, 182] on div "多位認證網紅一鍵邀約、專屬溝通聊天室、線上簽合約及勞報單、出帳資訊一鍵下載、自動化成效報告，繁瑣的網紅媒合流程一站完成。" at bounding box center [567, 181] width 252 height 39
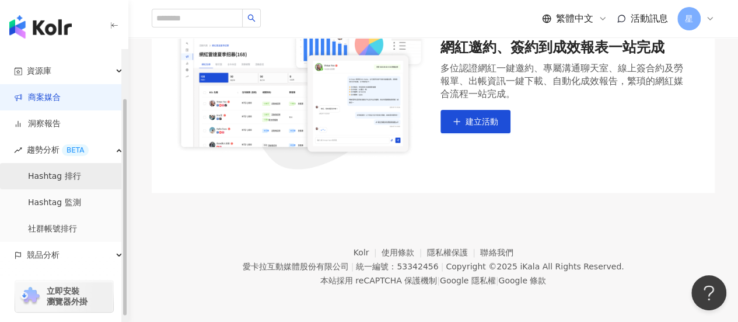
scroll to position [67, 0]
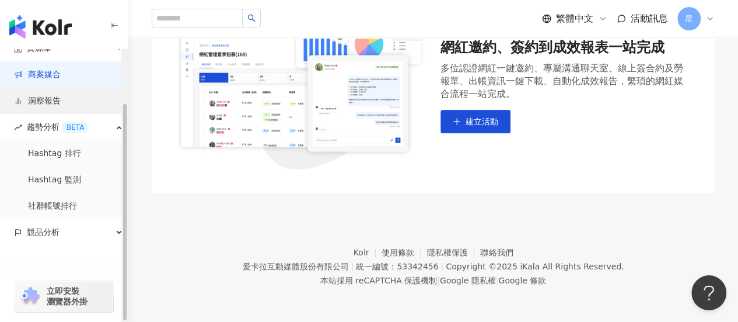
click at [61, 102] on link "洞察報告" at bounding box center [37, 101] width 47 height 12
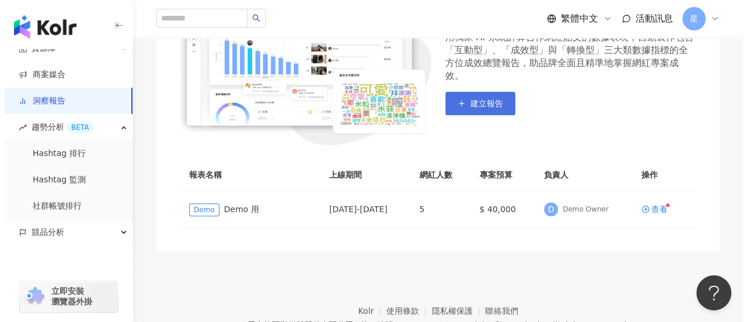
scroll to position [117, 0]
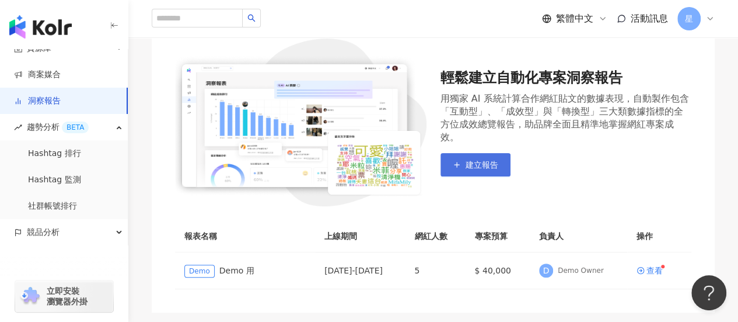
click at [489, 160] on span "建立報告" at bounding box center [482, 164] width 33 height 9
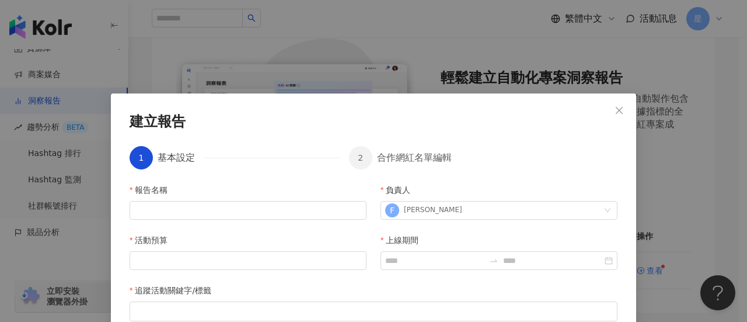
scroll to position [79, 0]
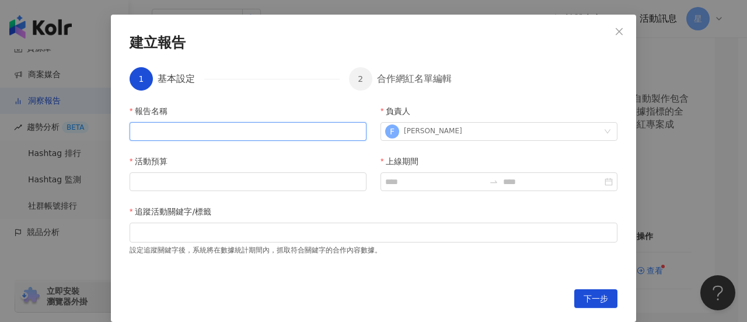
click at [210, 133] on input "報告名稱" at bounding box center [248, 131] width 237 height 19
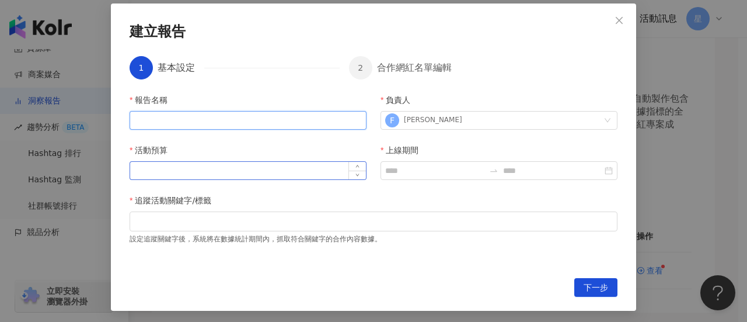
scroll to position [93, 0]
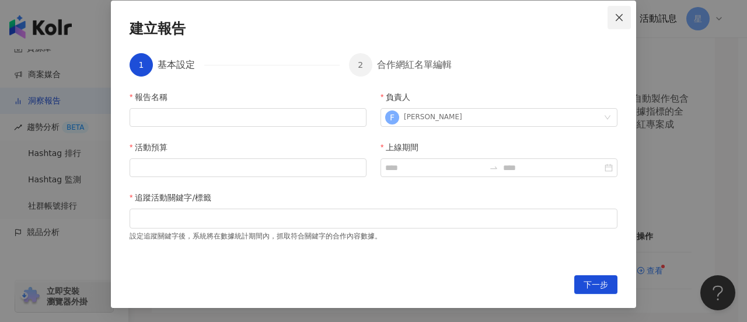
click at [617, 20] on icon "close" at bounding box center [619, 17] width 9 height 9
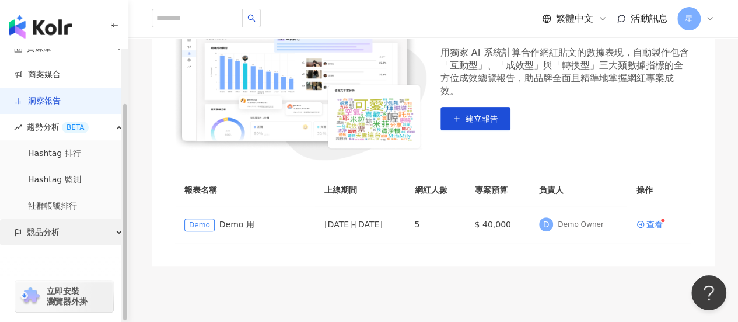
scroll to position [175, 0]
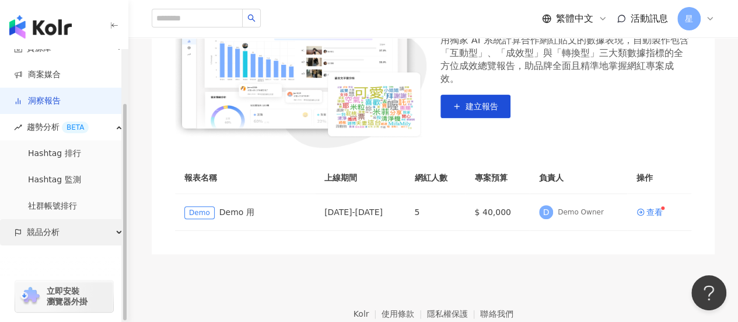
click at [82, 232] on div "競品分析" at bounding box center [64, 232] width 128 height 26
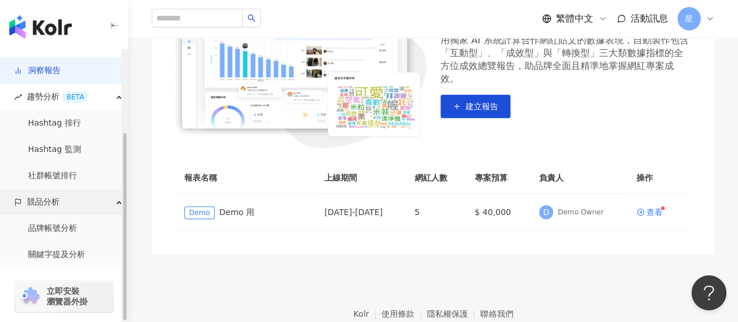
scroll to position [119, 0]
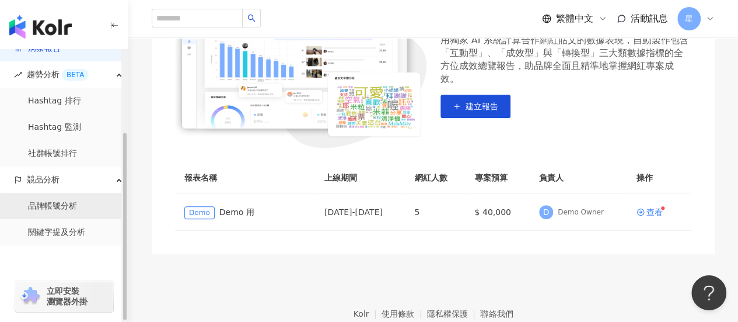
click at [68, 208] on link "品牌帳號分析" at bounding box center [52, 206] width 49 height 12
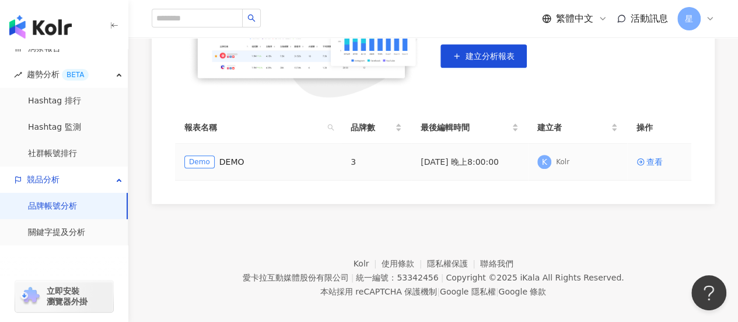
scroll to position [175, 0]
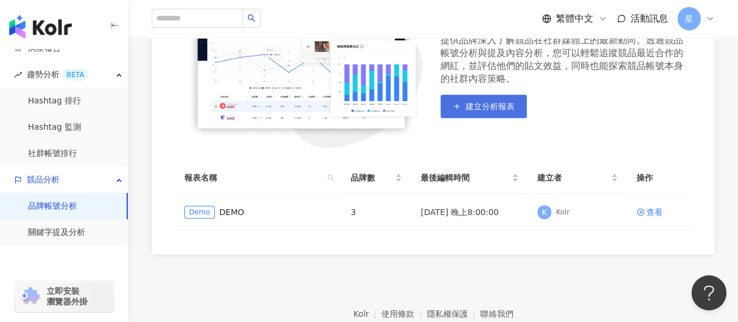
click at [465, 100] on button "建立分析報表" at bounding box center [484, 106] width 86 height 23
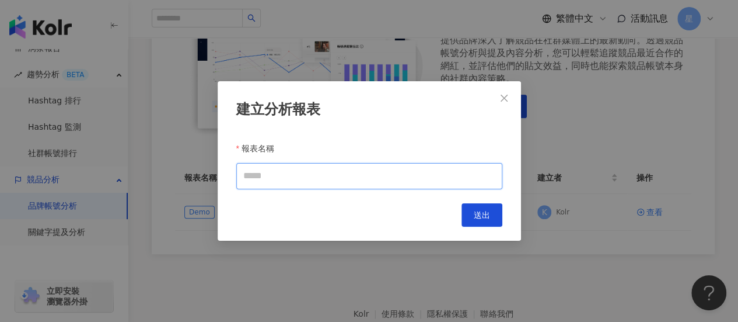
click at [375, 182] on input "報表名稱" at bounding box center [369, 176] width 266 height 26
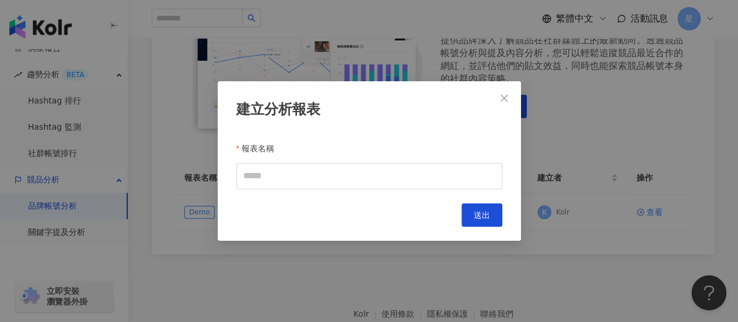
drag, startPoint x: 502, startPoint y: 94, endPoint x: 530, endPoint y: 111, distance: 32.5
click at [503, 94] on icon "close" at bounding box center [504, 97] width 9 height 9
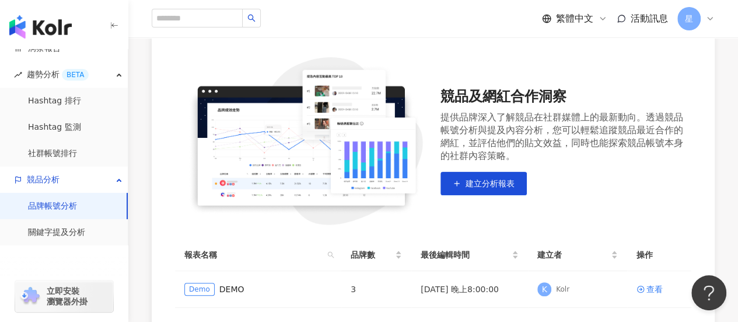
scroll to position [117, 0]
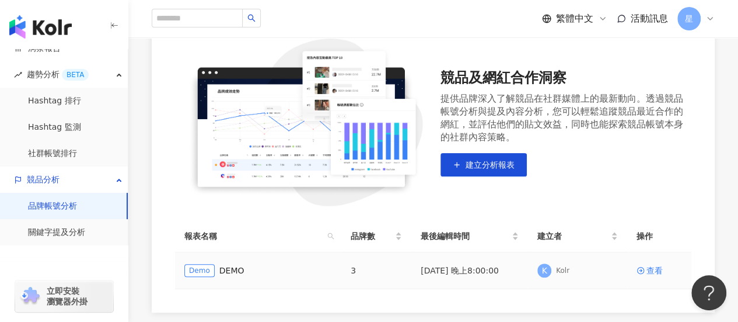
click at [357, 266] on td "3" at bounding box center [376, 270] width 70 height 37
drag, startPoint x: 358, startPoint y: 278, endPoint x: 332, endPoint y: 275, distance: 25.8
click at [332, 275] on tr "Demo DEMO 3 [DATE] 晚上8:00:00 K Kolr 查看" at bounding box center [433, 270] width 517 height 37
click at [347, 289] on div "競品及網紅合作洞察 提供品牌深入了解競品在社群媒體上的最新動向。透過競品帳號分析與提及內容分析，您可以輕鬆追蹤競品最近合作的網紅，並評估他們的貼文效益，同時也…" at bounding box center [433, 163] width 563 height 297
click at [662, 267] on div "查看" at bounding box center [655, 270] width 16 height 13
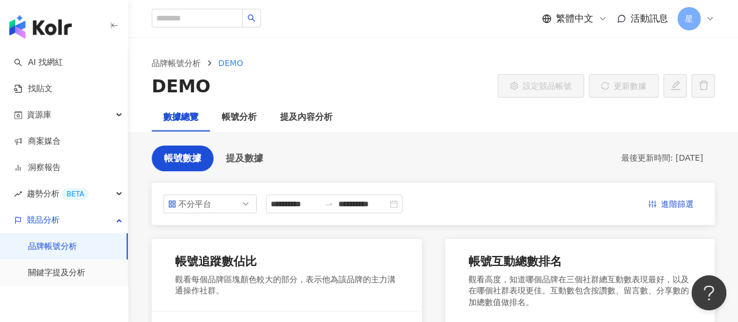
click at [74, 240] on link "品牌帳號分析" at bounding box center [52, 246] width 49 height 12
click at [77, 218] on div "競品分析" at bounding box center [64, 220] width 128 height 26
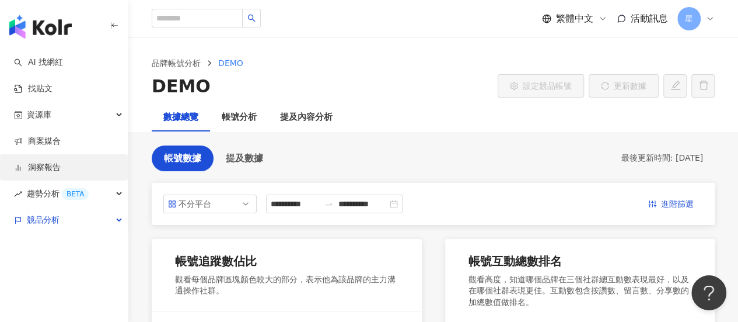
click at [61, 164] on link "洞察報告" at bounding box center [37, 168] width 47 height 12
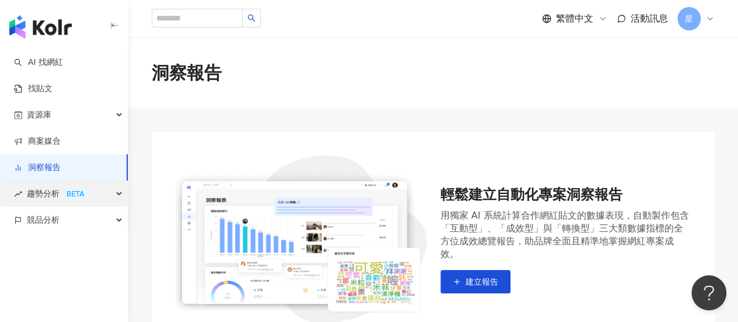
click at [82, 197] on div "BETA" at bounding box center [75, 194] width 27 height 12
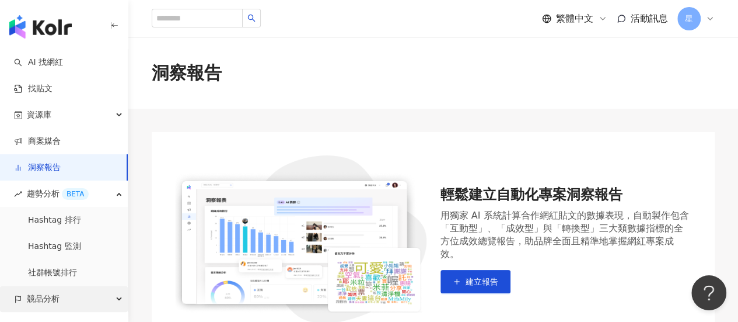
click at [78, 294] on div "競品分析" at bounding box center [64, 298] width 128 height 26
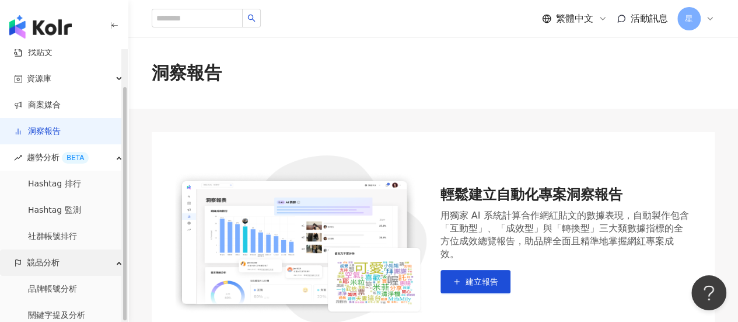
scroll to position [42, 0]
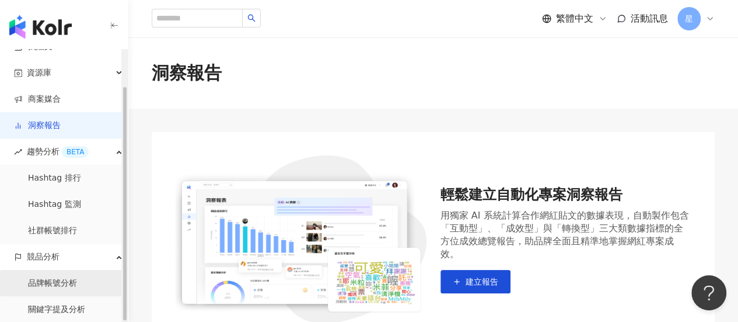
click at [72, 287] on link "品牌帳號分析" at bounding box center [52, 283] width 49 height 12
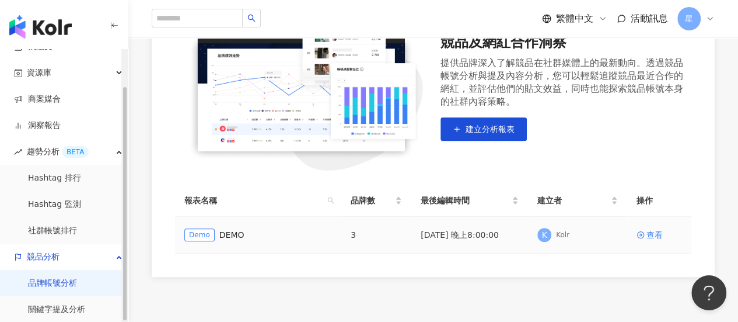
scroll to position [233, 0]
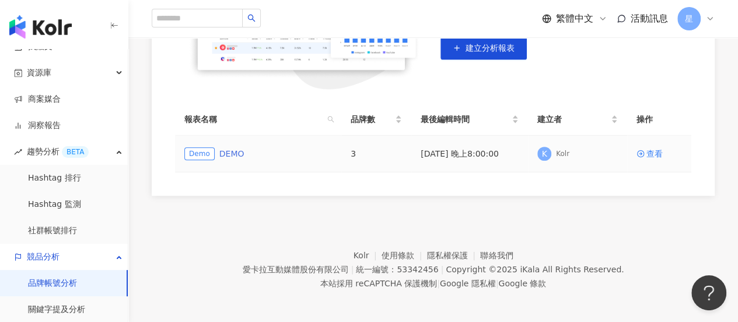
click at [231, 151] on link "DEMO" at bounding box center [231, 153] width 25 height 13
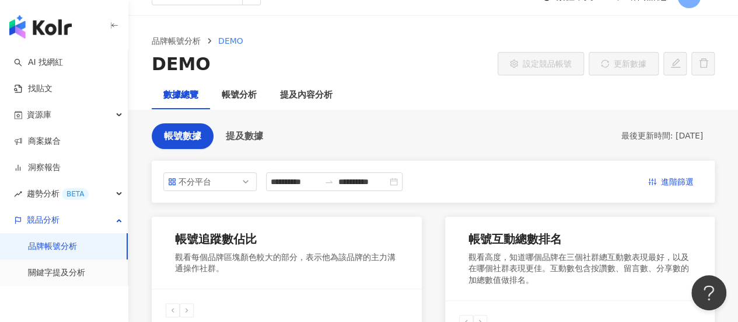
scroll to position [21, 0]
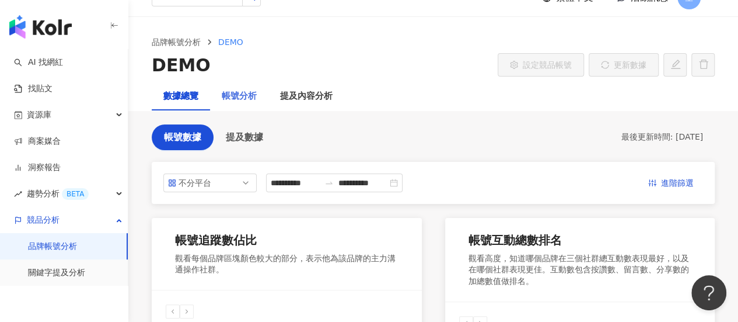
click at [239, 86] on div "帳號分析" at bounding box center [239, 96] width 58 height 28
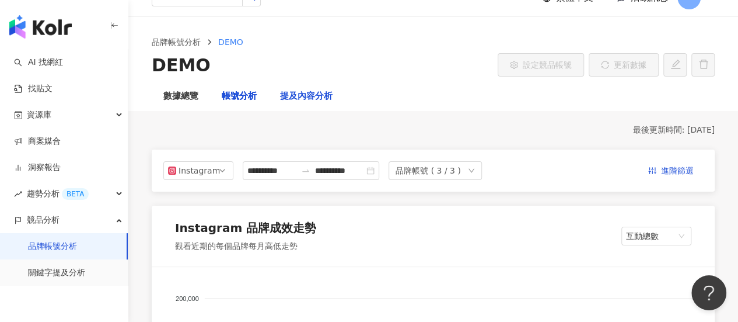
click at [305, 103] on div "提及內容分析" at bounding box center [306, 96] width 53 height 14
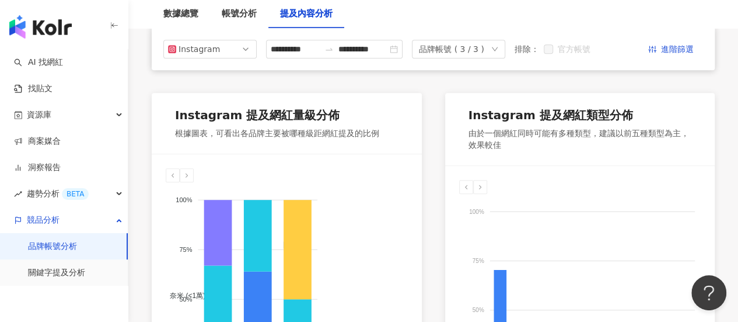
scroll to position [409, 0]
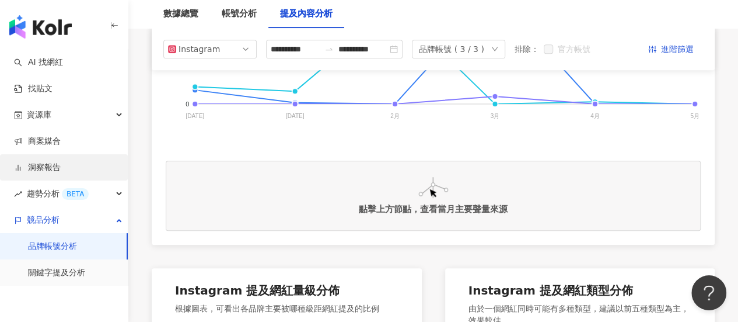
click at [61, 162] on link "洞察報告" at bounding box center [37, 168] width 47 height 12
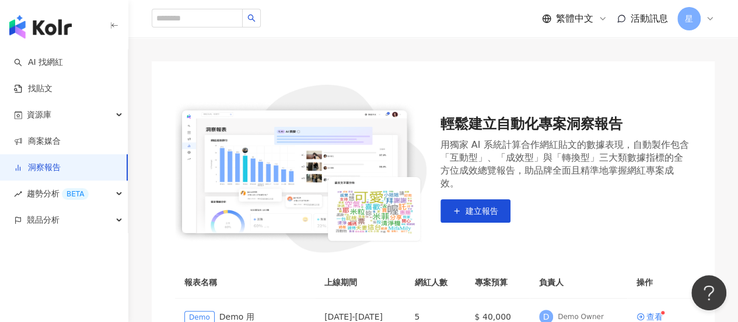
scroll to position [175, 0]
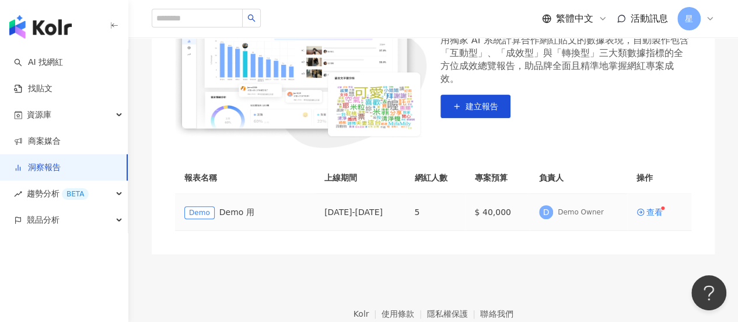
click at [229, 213] on div "Demo Demo 用" at bounding box center [244, 211] width 121 height 13
click at [634, 213] on td "查看" at bounding box center [659, 212] width 64 height 37
click at [644, 212] on icon at bounding box center [640, 211] width 7 height 7
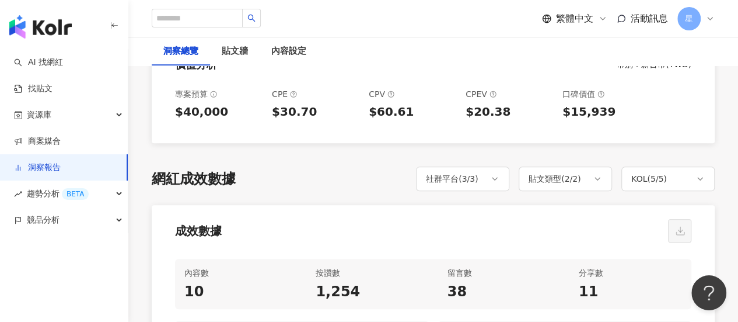
scroll to position [525, 0]
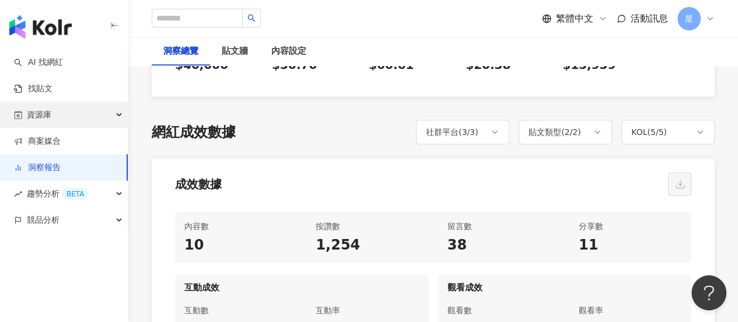
click at [87, 108] on div "資源庫" at bounding box center [64, 115] width 128 height 26
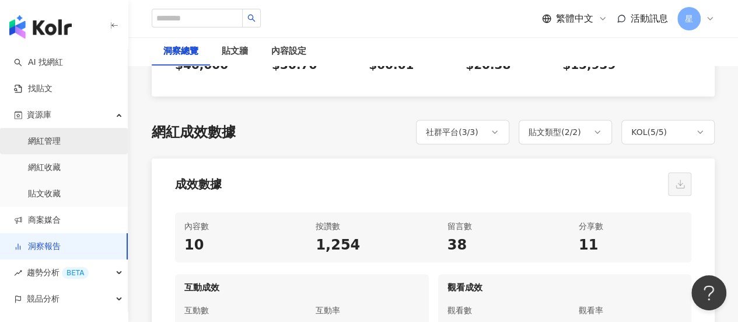
click at [61, 145] on link "網紅管理" at bounding box center [44, 141] width 33 height 12
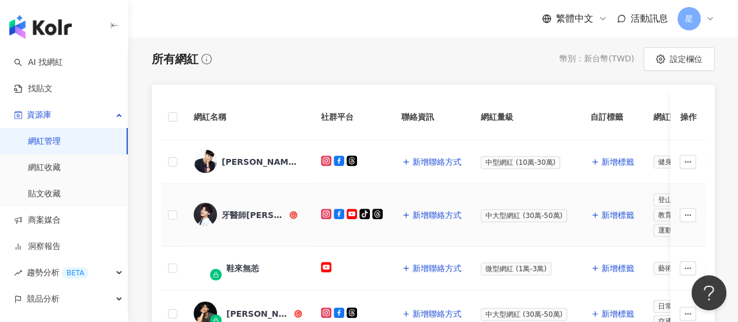
scroll to position [58, 0]
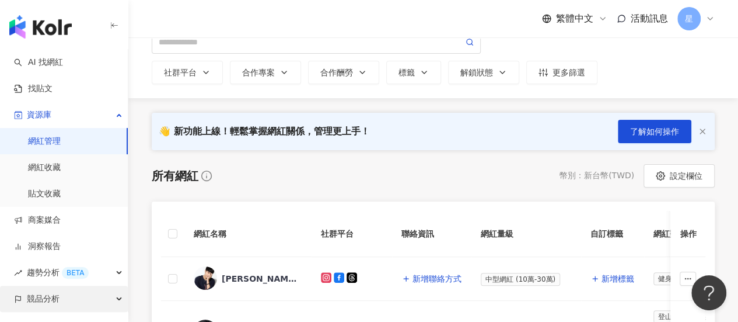
click at [82, 302] on div "競品分析" at bounding box center [64, 298] width 128 height 26
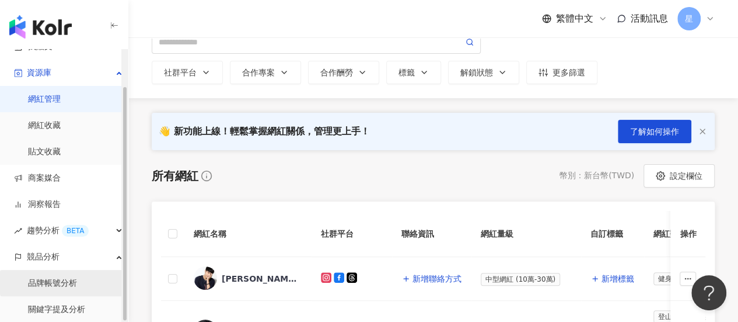
scroll to position [175, 0]
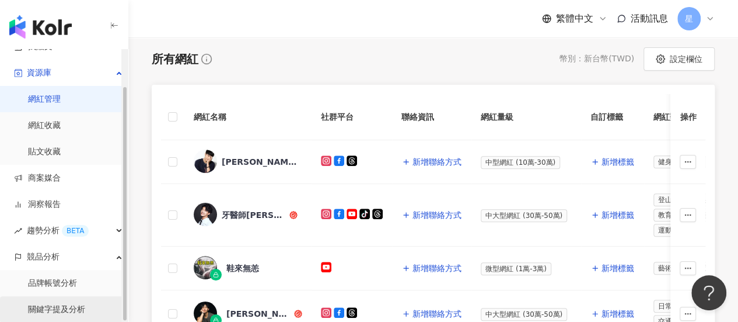
click at [78, 308] on link "關鍵字提及分析" at bounding box center [56, 309] width 57 height 12
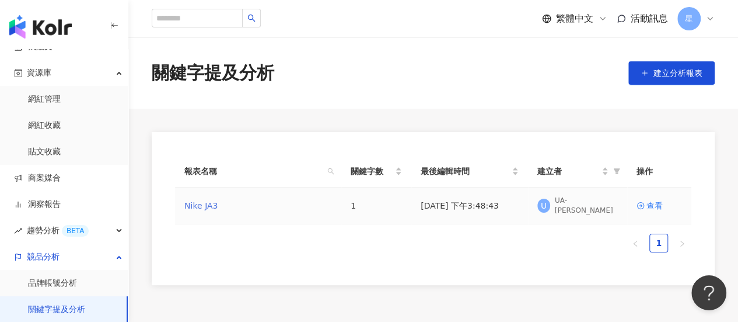
click at [203, 201] on link "Nike JA3" at bounding box center [200, 205] width 33 height 13
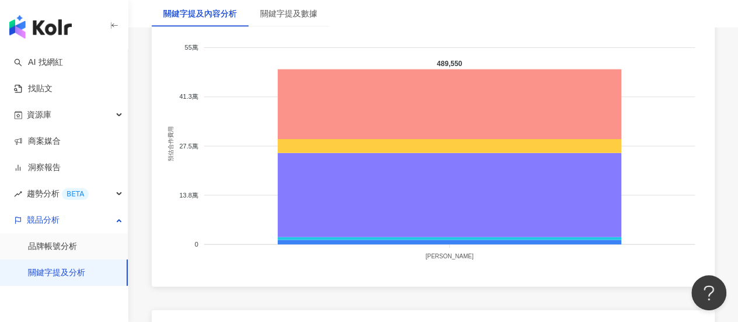
scroll to position [1396, 0]
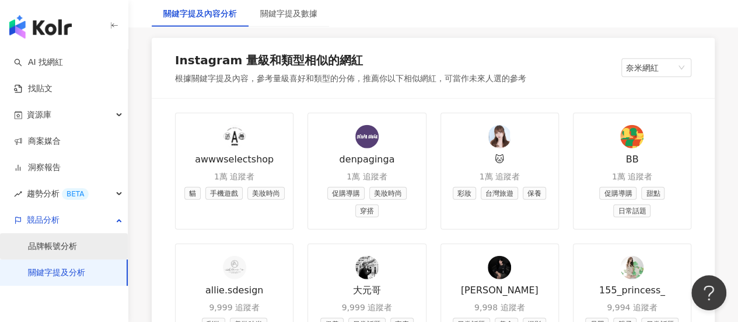
drag, startPoint x: 67, startPoint y: 261, endPoint x: 67, endPoint y: 240, distance: 21.6
click at [67, 267] on link "關鍵字提及分析" at bounding box center [56, 273] width 57 height 12
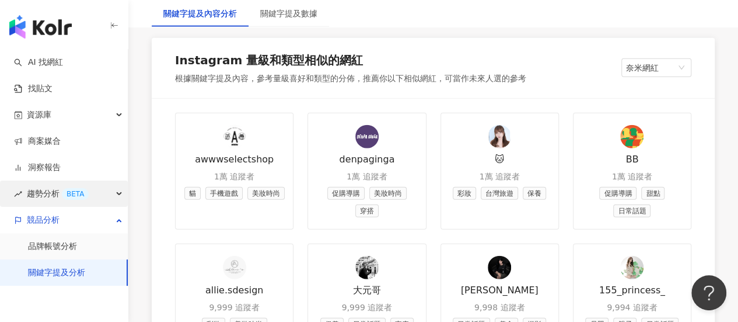
click at [68, 188] on div "BETA" at bounding box center [75, 194] width 27 height 12
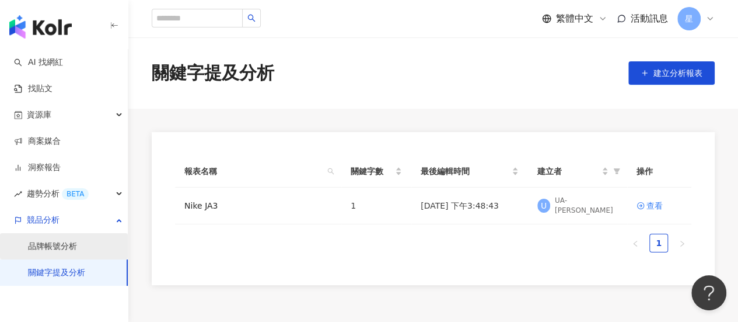
click at [70, 252] on link "品牌帳號分析" at bounding box center [52, 246] width 49 height 12
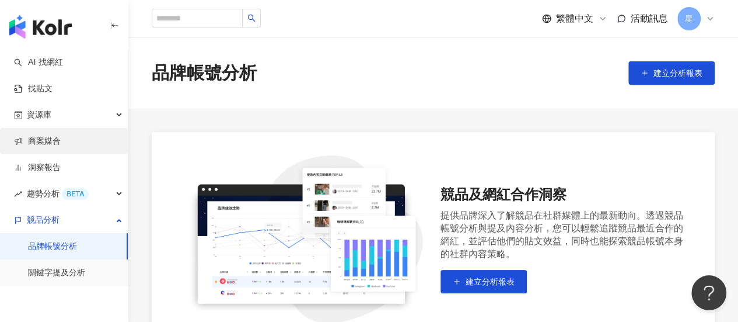
click at [61, 142] on link "商案媒合" at bounding box center [37, 141] width 47 height 12
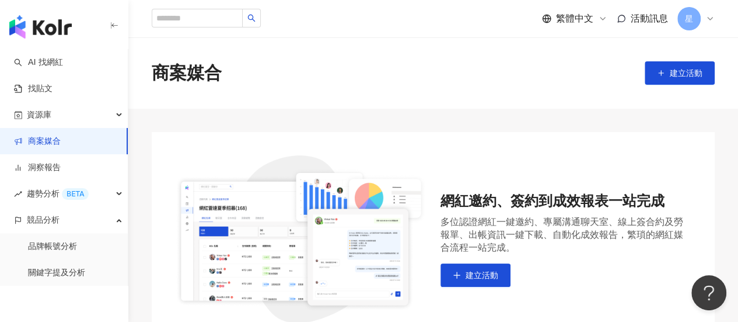
scroll to position [153, 0]
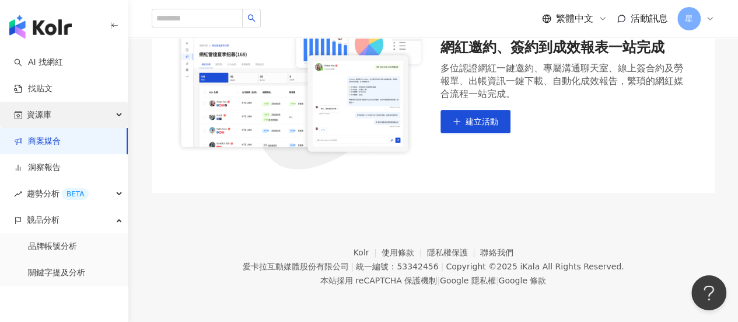
click at [62, 114] on div "資源庫" at bounding box center [64, 115] width 128 height 26
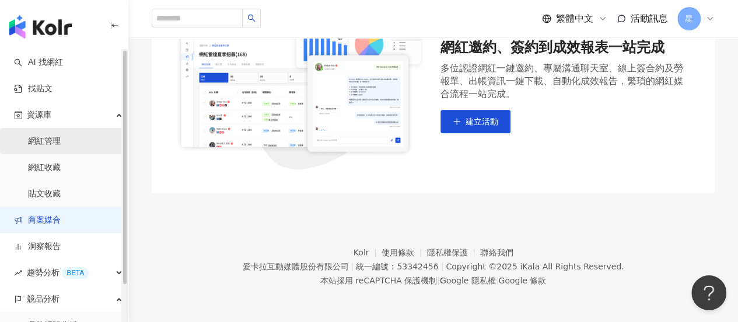
click at [61, 135] on link "網紅管理" at bounding box center [44, 141] width 33 height 12
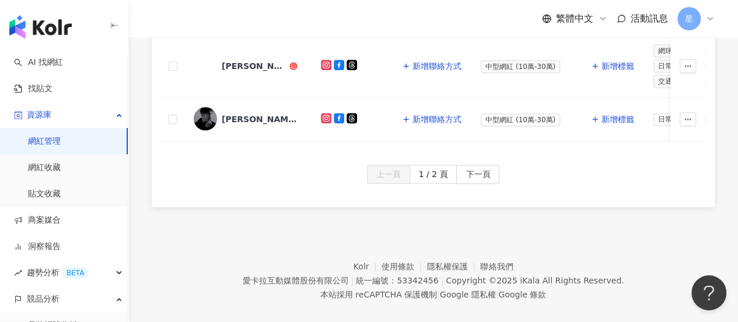
scroll to position [637, 0]
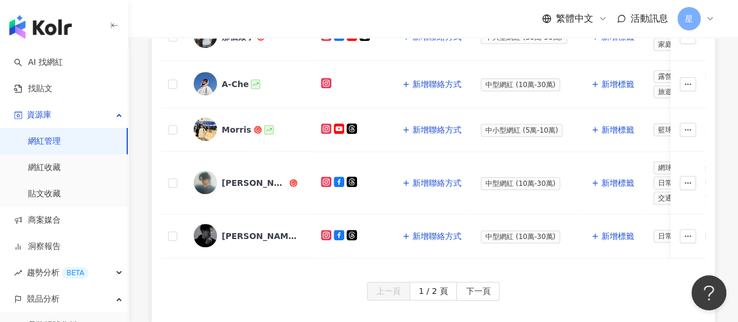
click at [65, 22] on img "button" at bounding box center [40, 26] width 62 height 23
